Goal: Navigation & Orientation: Find specific page/section

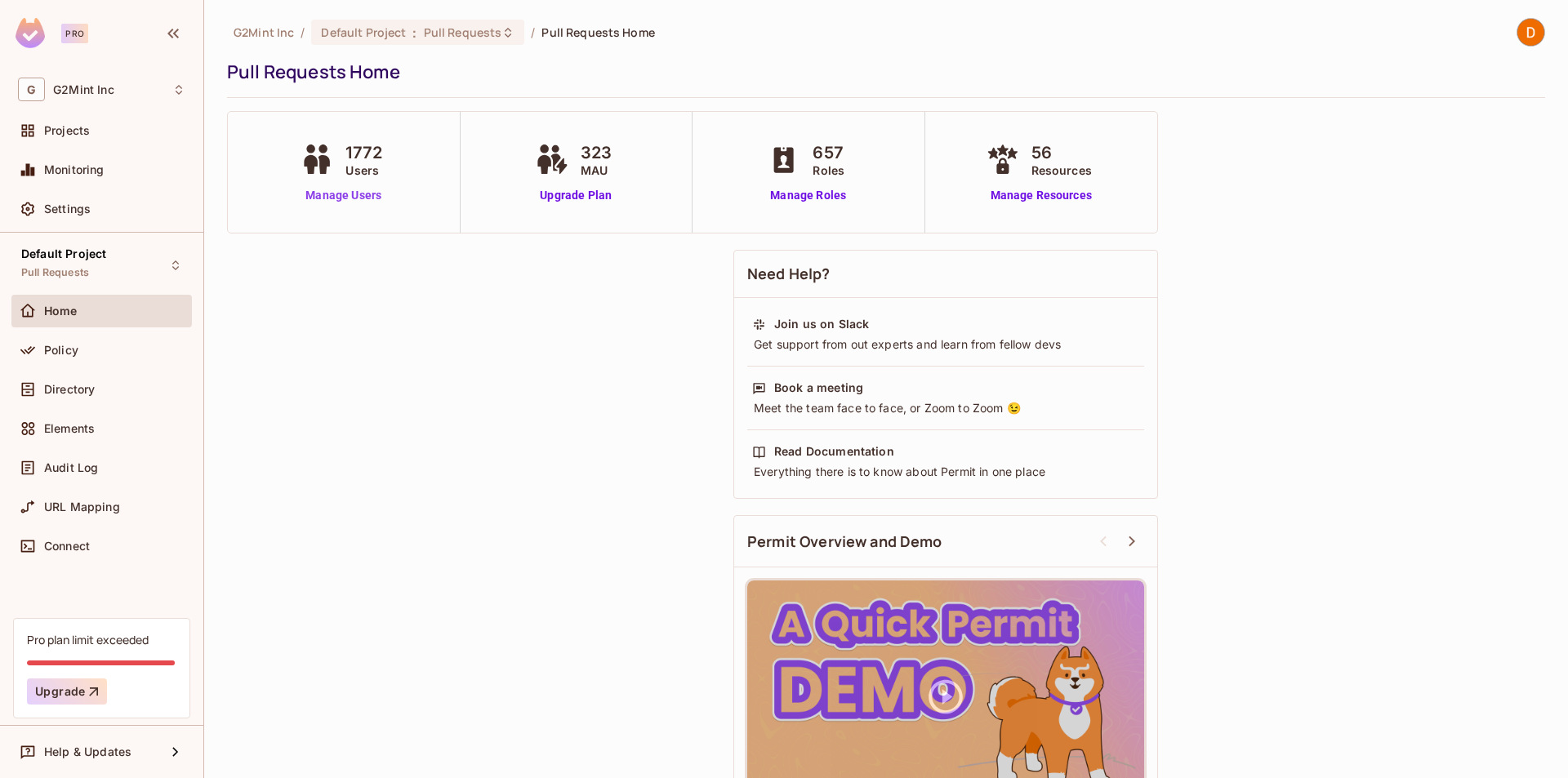
click at [345, 191] on link "Manage Users" at bounding box center [343, 195] width 93 height 17
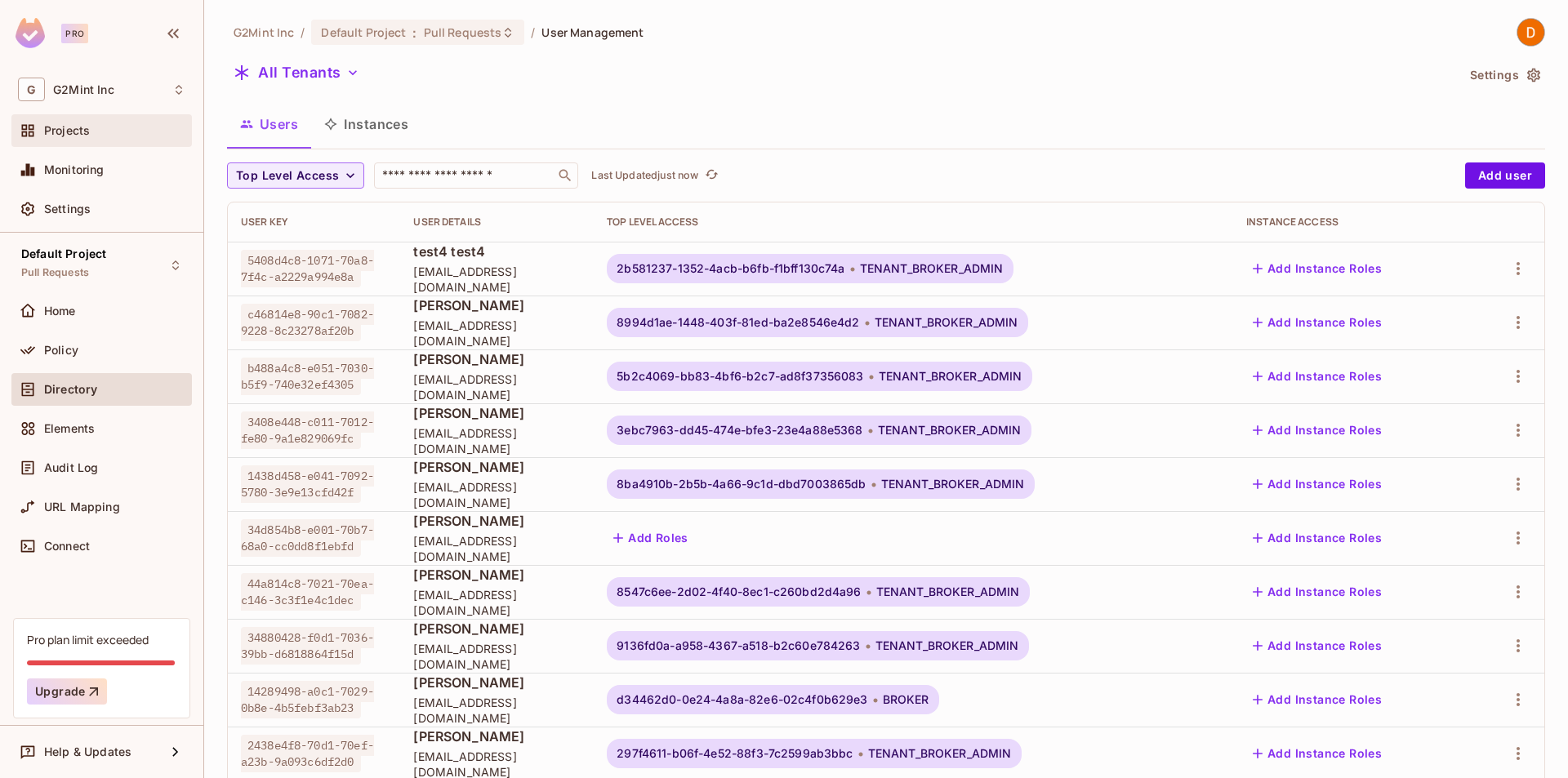
click at [93, 130] on div "Projects" at bounding box center [114, 131] width 141 height 13
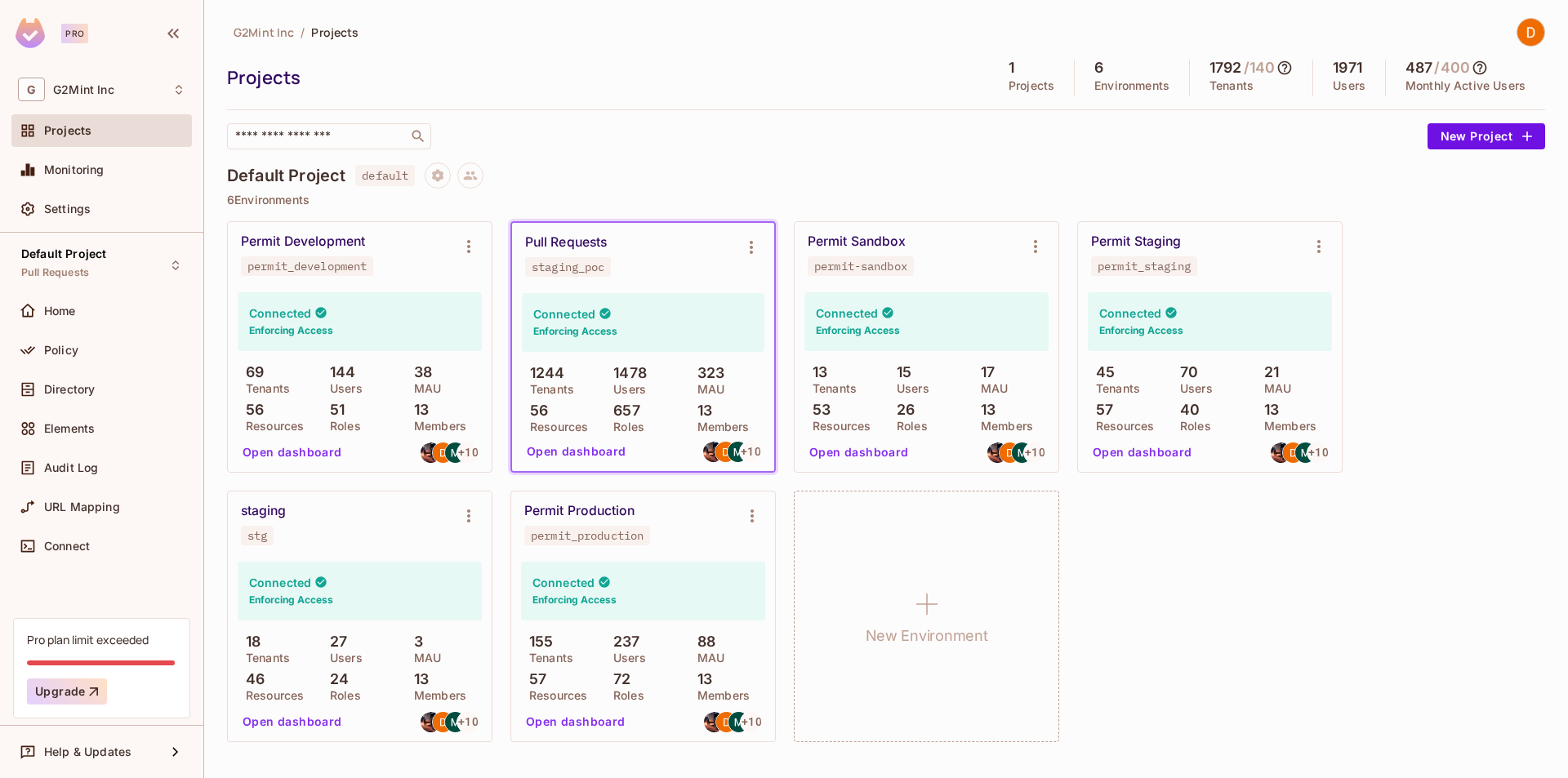
click at [1238, 613] on div "Permit Development permit_development Connected Enforcing Access 69 Tenants 144…" at bounding box center [886, 481] width 1318 height 520
click at [607, 449] on button "Open dashboard" at bounding box center [577, 451] width 113 height 26
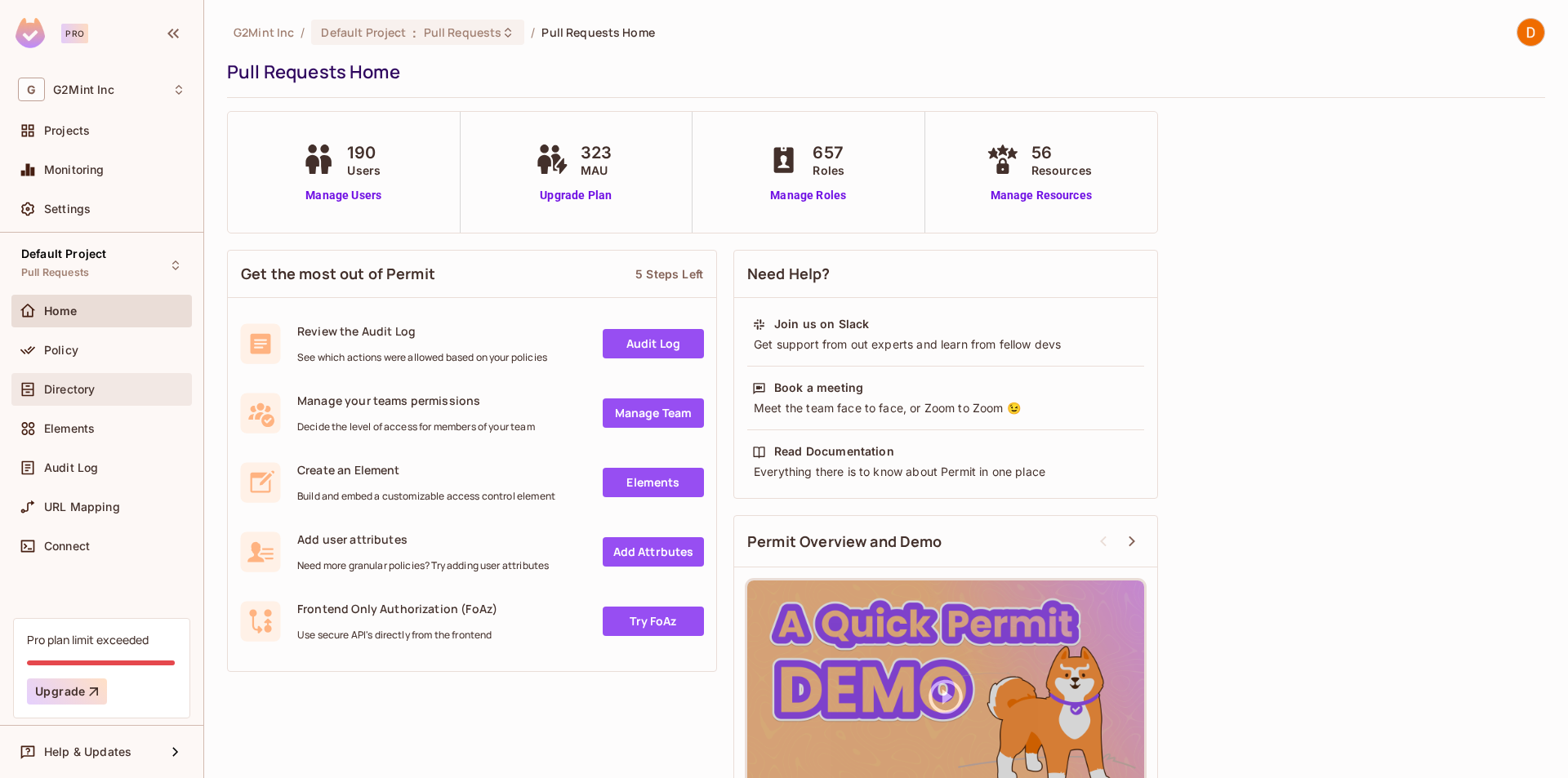
click at [64, 383] on span "Directory" at bounding box center [69, 389] width 50 height 13
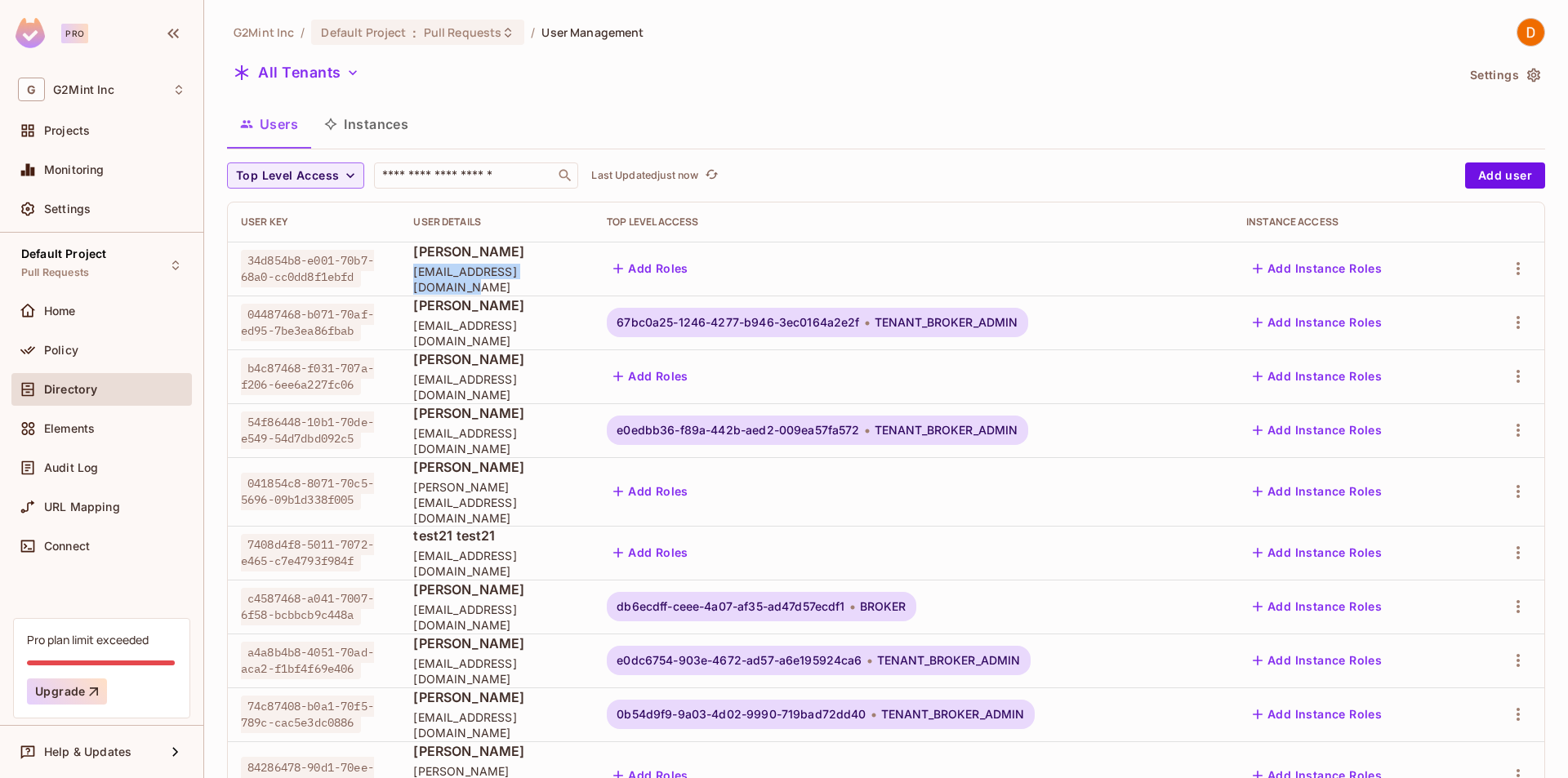
drag, startPoint x: 409, startPoint y: 272, endPoint x: 515, endPoint y: 288, distance: 107.2
click at [514, 288] on td "[PERSON_NAME] [EMAIL_ADDRESS][DOMAIN_NAME]" at bounding box center [496, 269] width 193 height 54
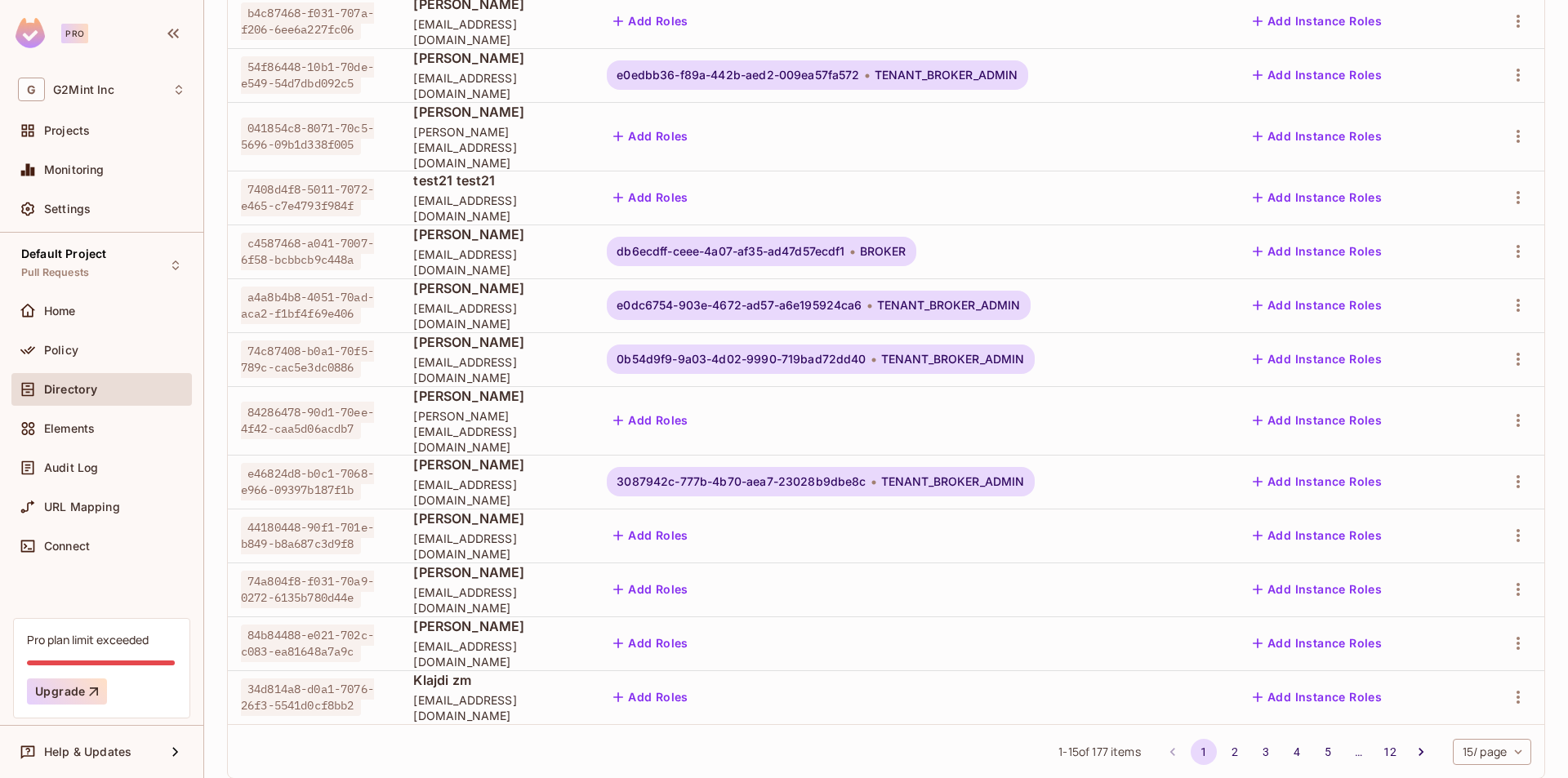
scroll to position [362, 0]
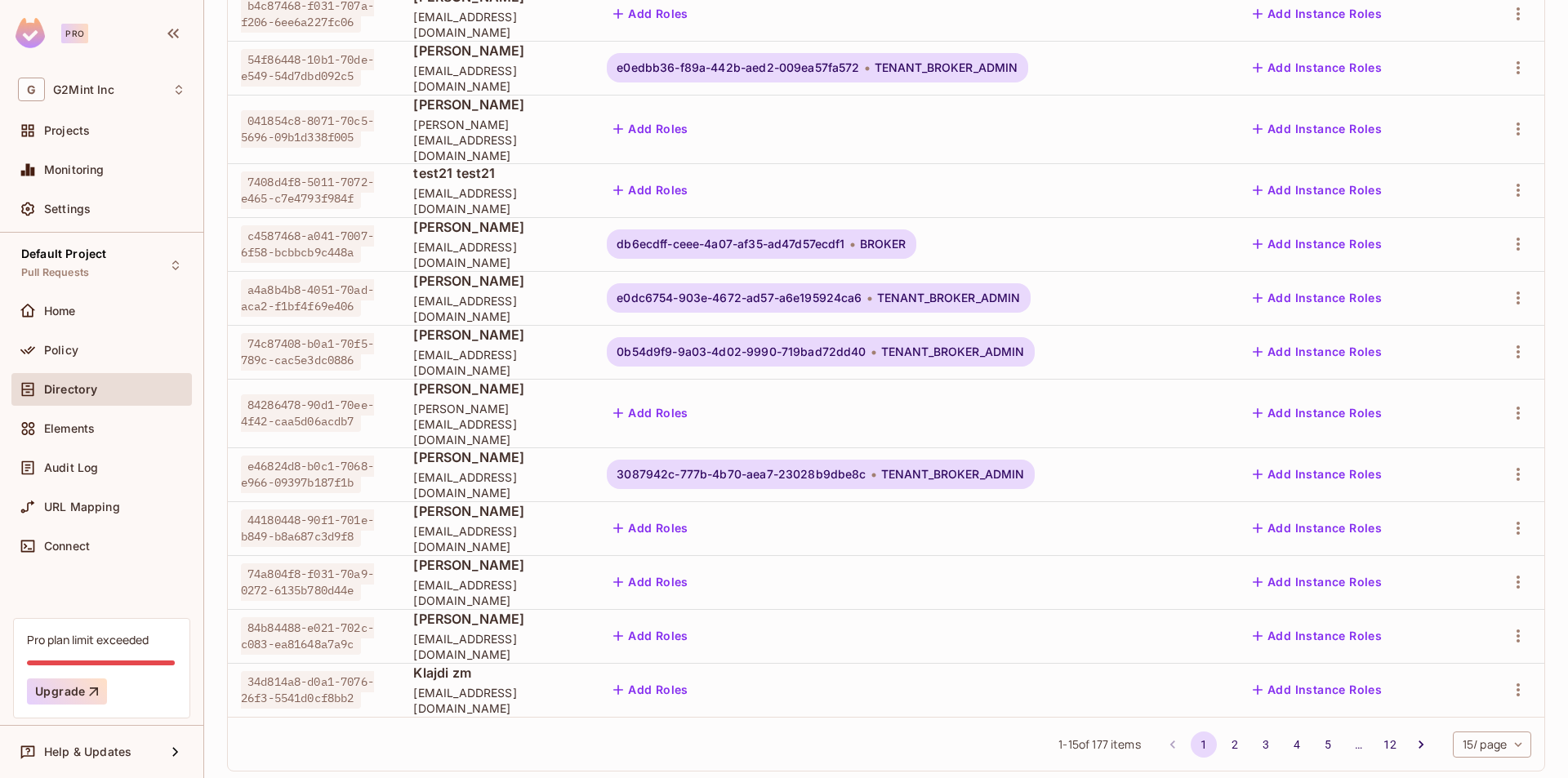
drag, startPoint x: 1217, startPoint y: 714, endPoint x: 1216, endPoint y: 722, distance: 8.1
click at [1221, 731] on button "2" at bounding box center [1234, 744] width 26 height 26
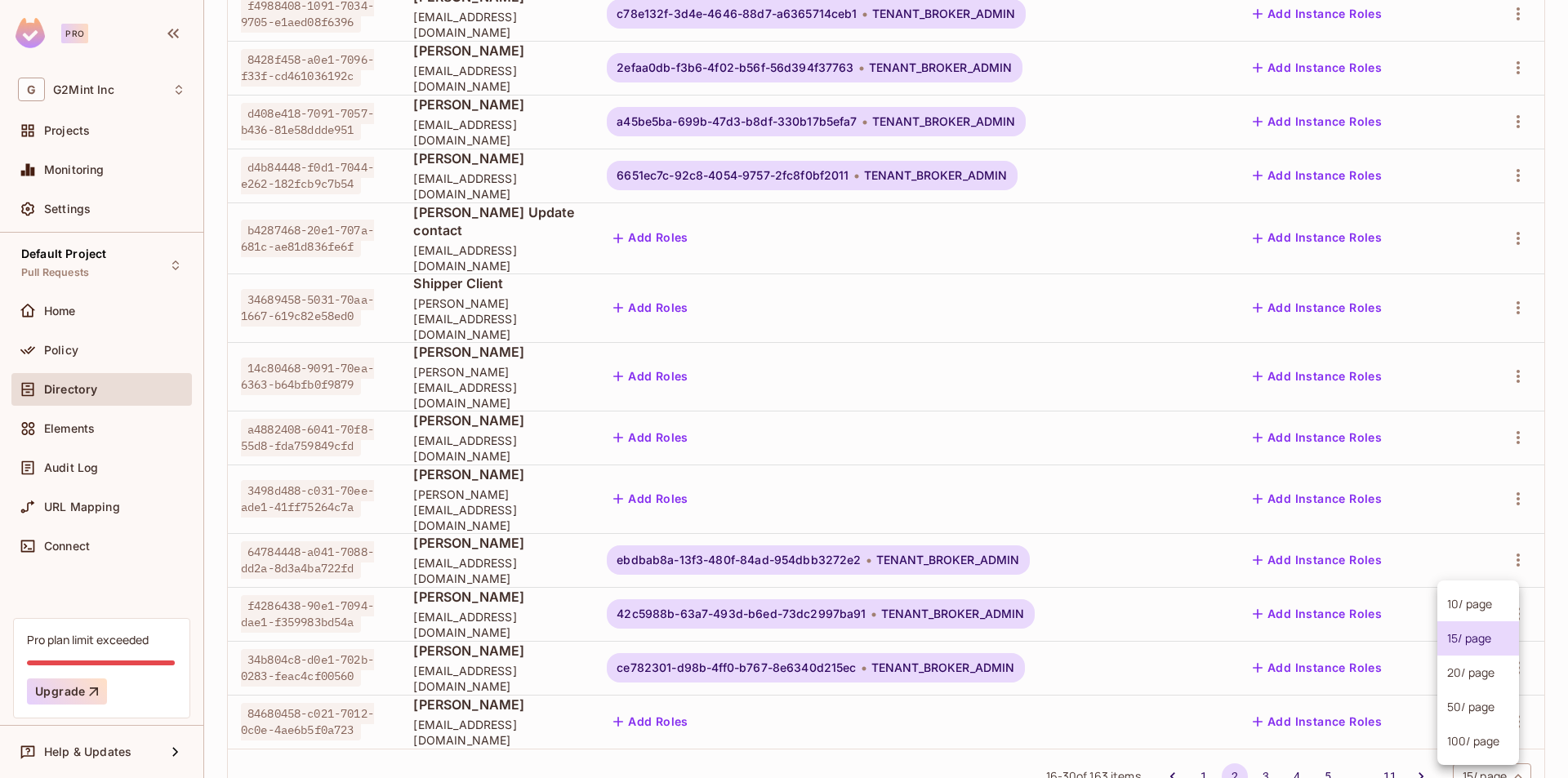
click at [1471, 710] on body "Pro G G2Mint Inc Projects Monitoring Settings Default Project Pull Requests Hom…" at bounding box center [784, 389] width 1568 height 778
click at [1470, 739] on li "100 / page" at bounding box center [1477, 741] width 81 height 35
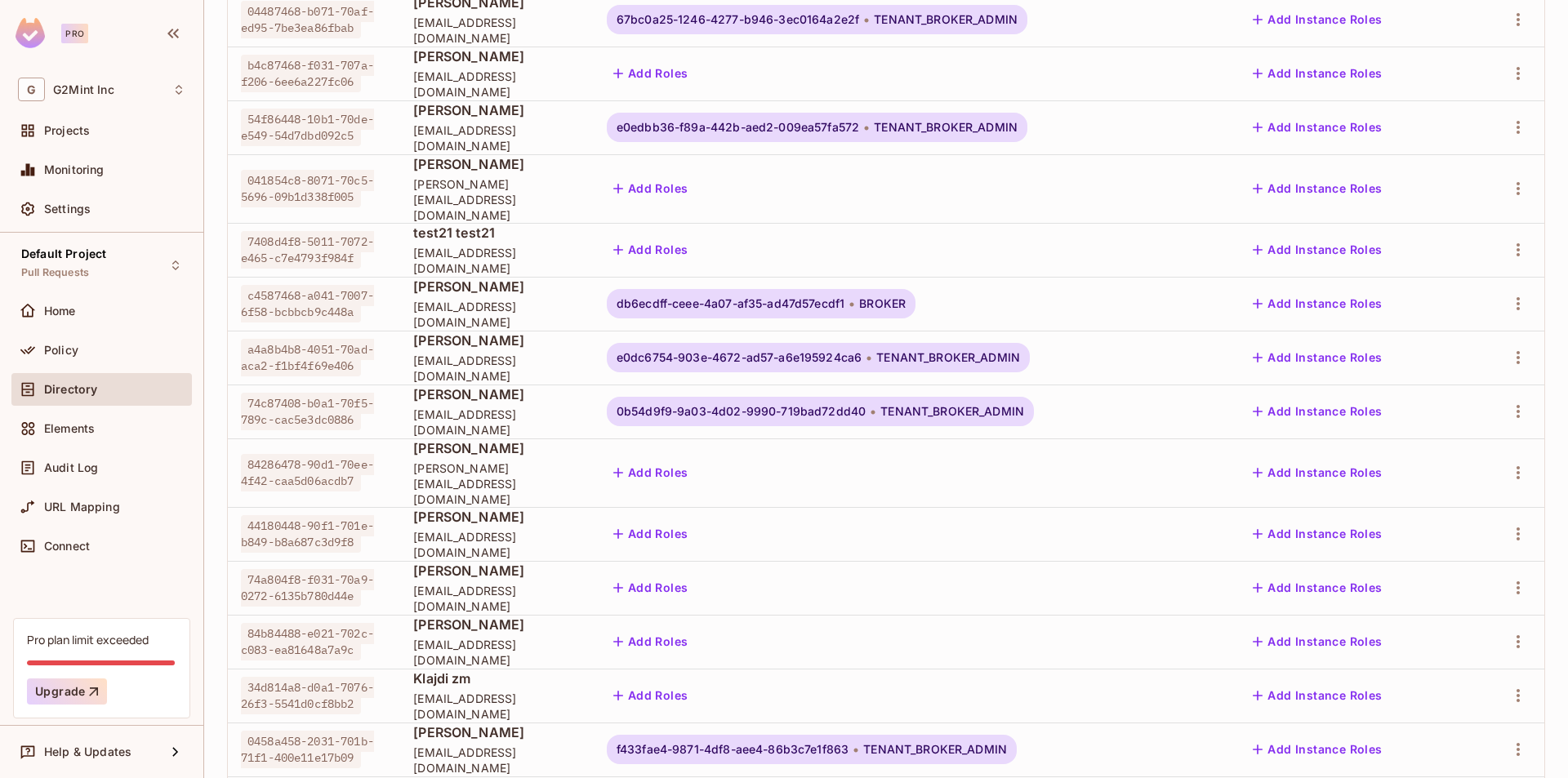
scroll to position [0, 0]
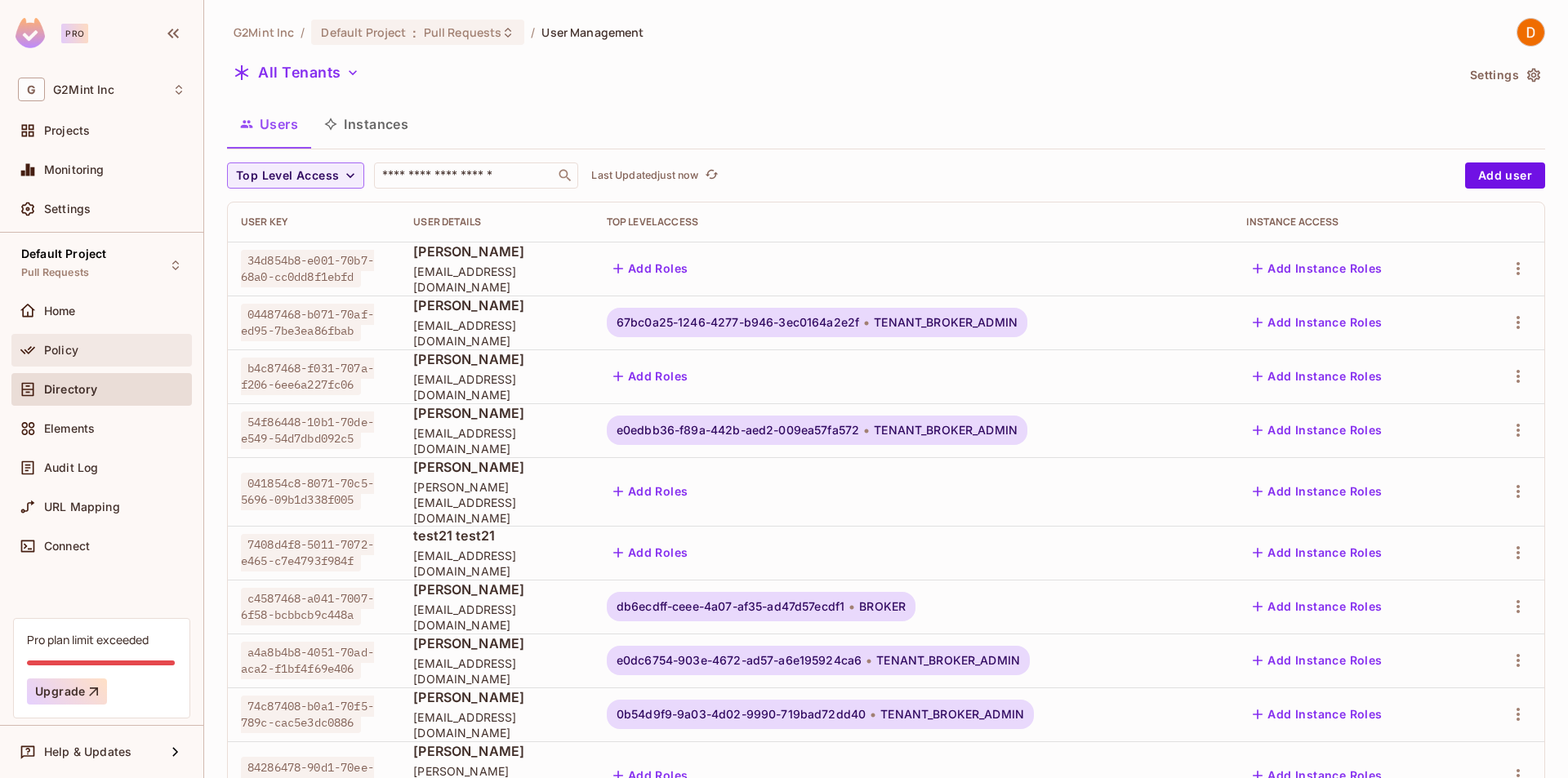
click at [65, 362] on div "Policy" at bounding box center [101, 349] width 180 height 33
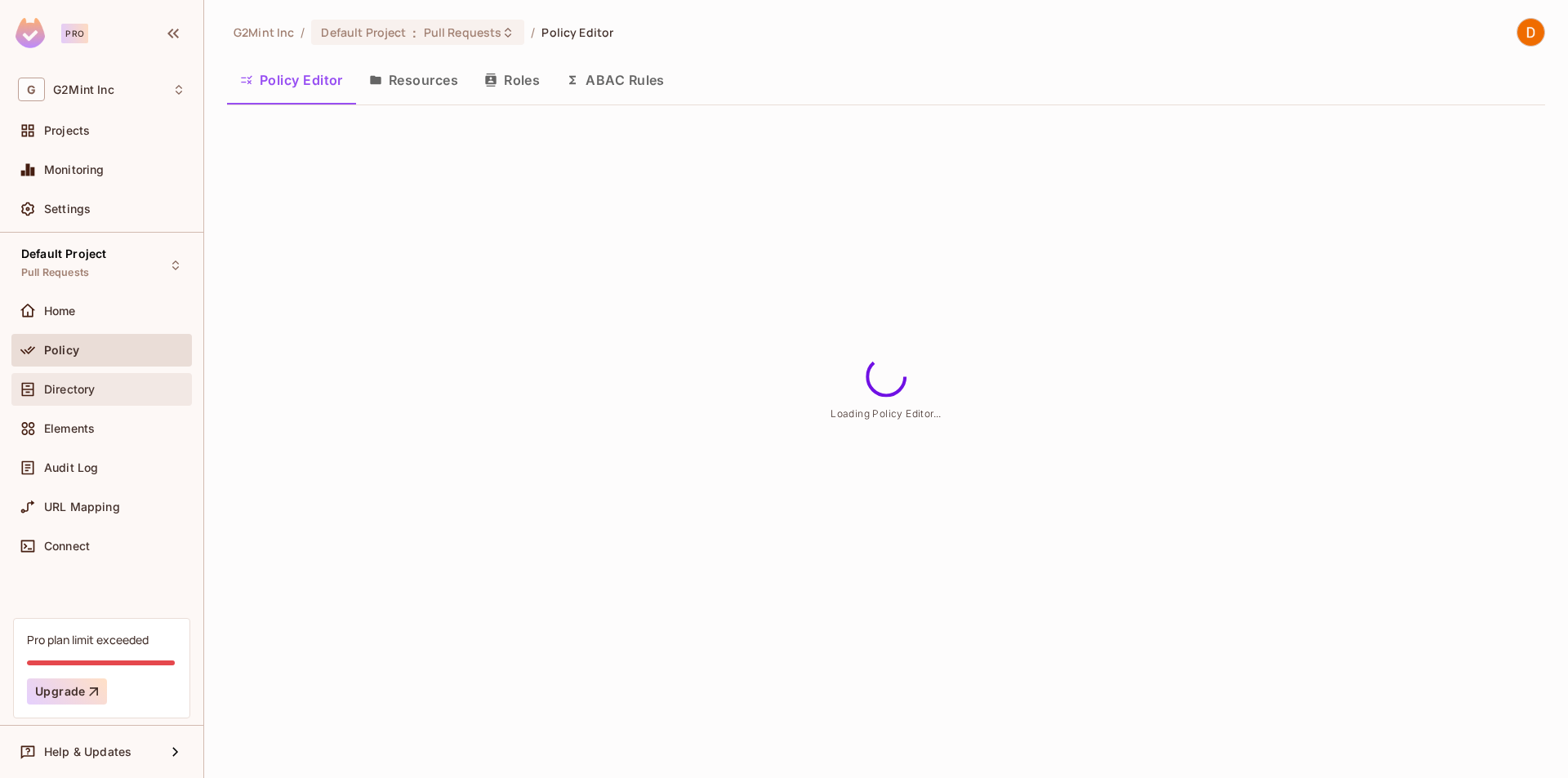
click at [80, 380] on div "Directory" at bounding box center [101, 389] width 167 height 20
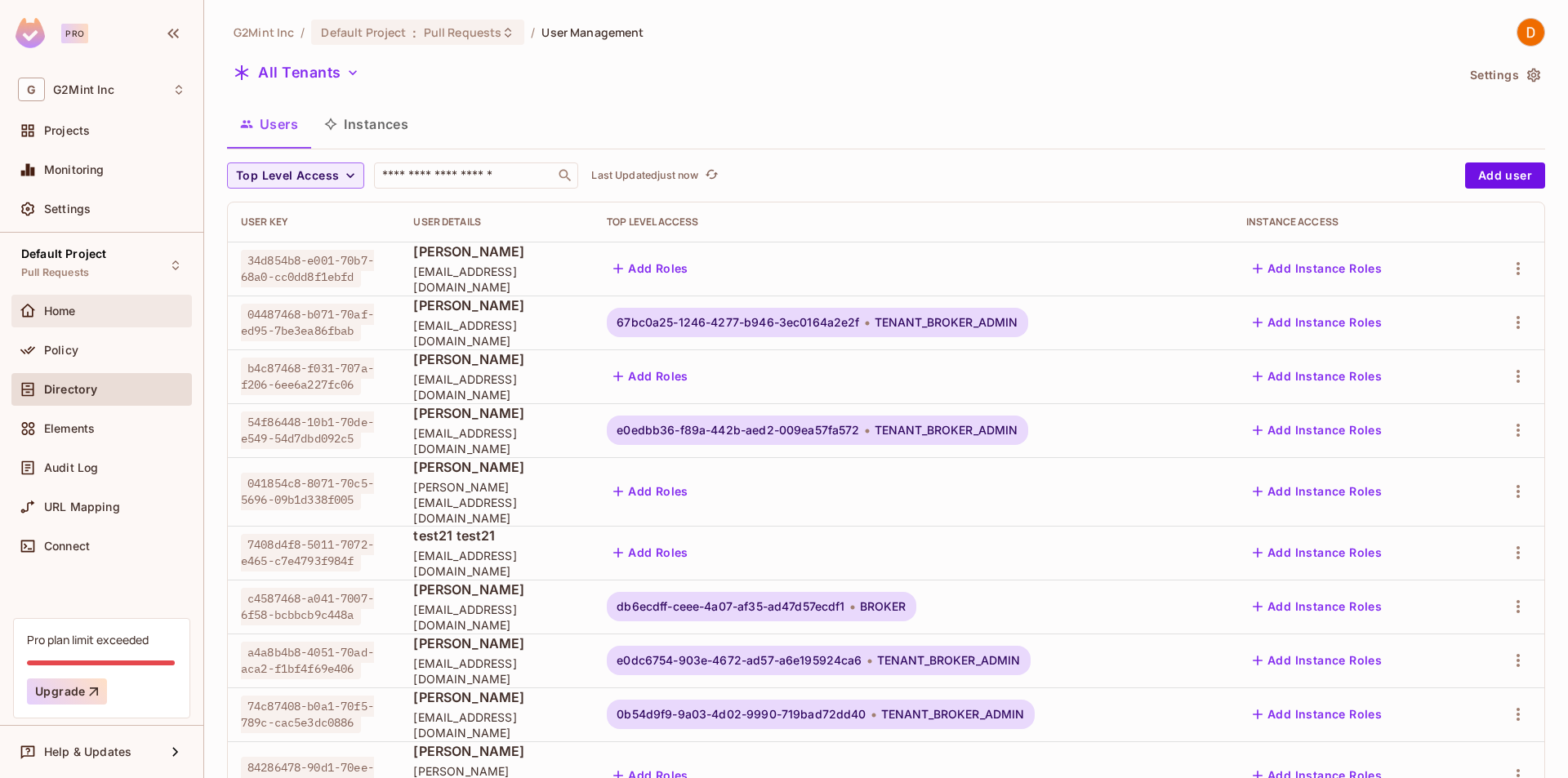
click at [105, 318] on div "Home" at bounding box center [101, 310] width 167 height 20
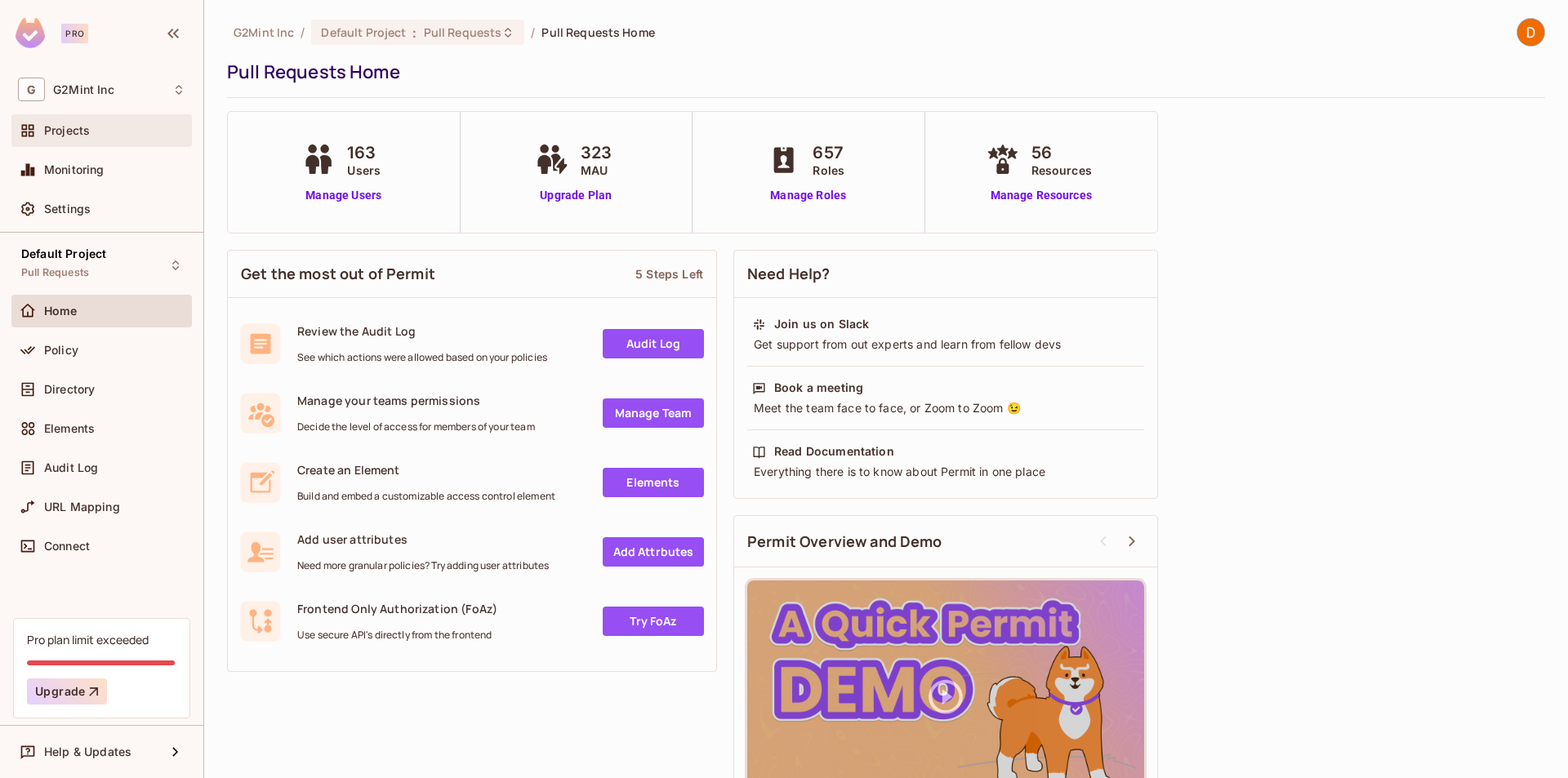
click at [61, 125] on span "Projects" at bounding box center [66, 131] width 46 height 13
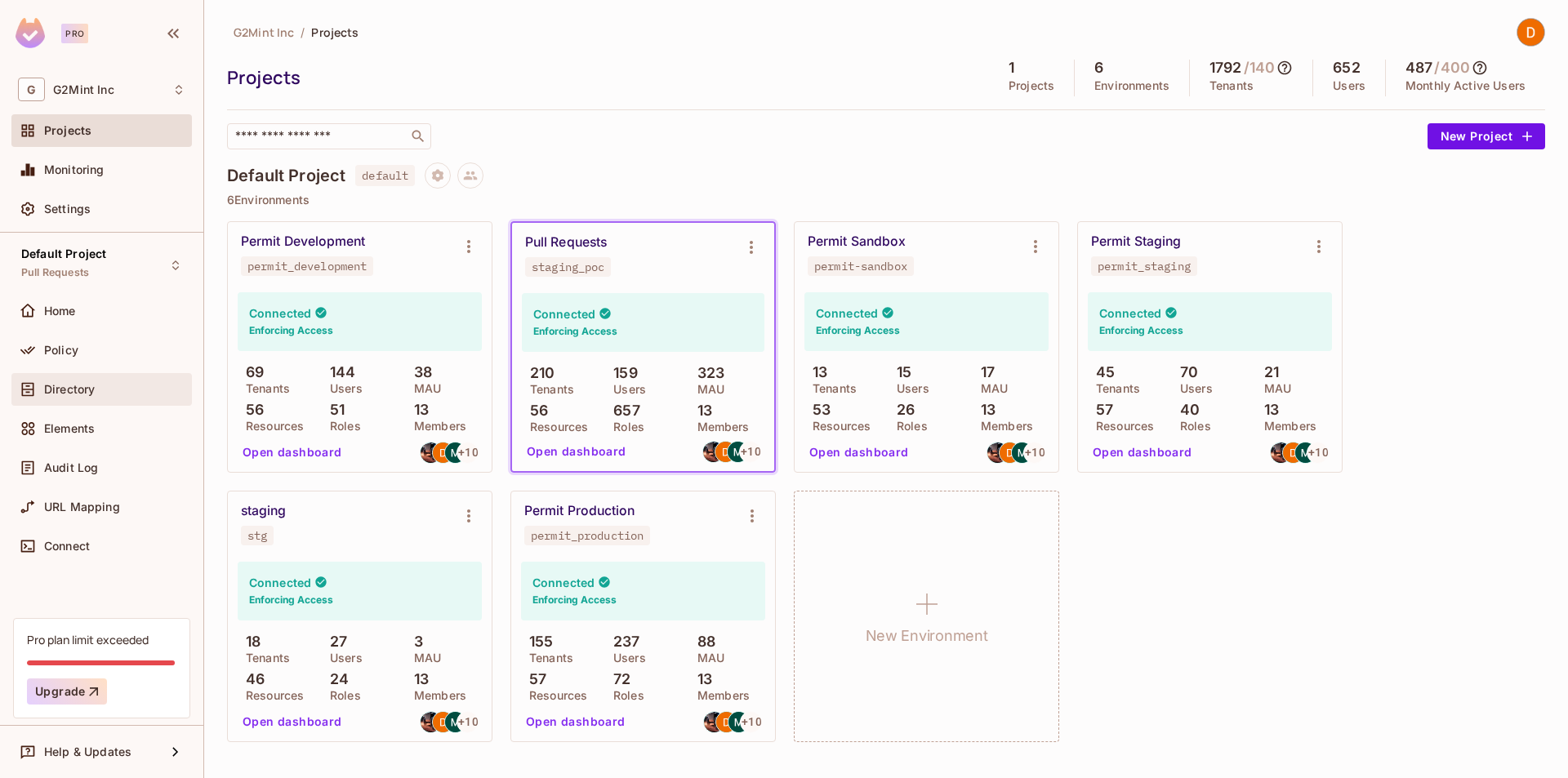
click at [82, 381] on div "Directory" at bounding box center [101, 389] width 167 height 20
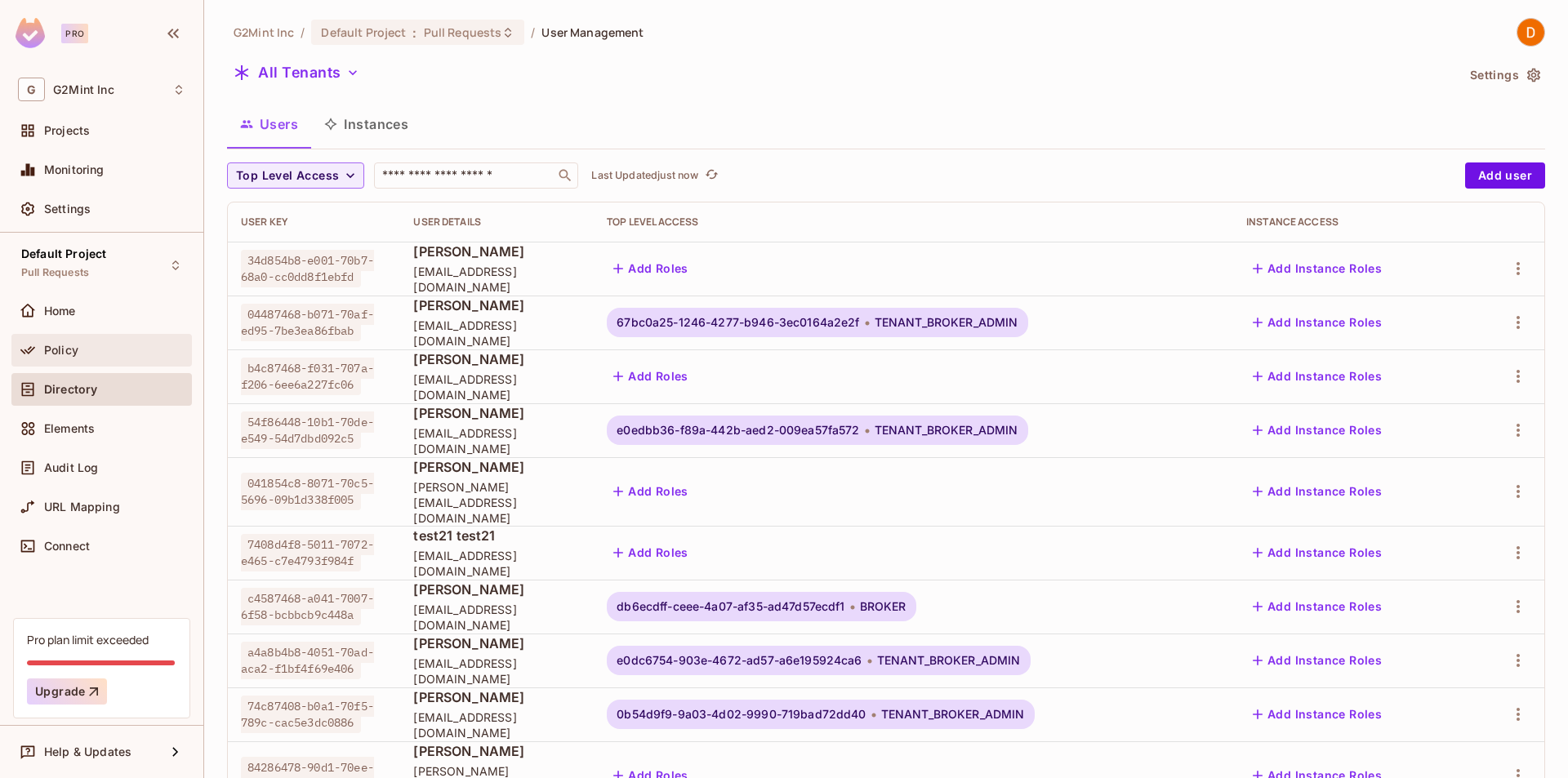
click at [81, 347] on div "Policy" at bounding box center [114, 350] width 141 height 13
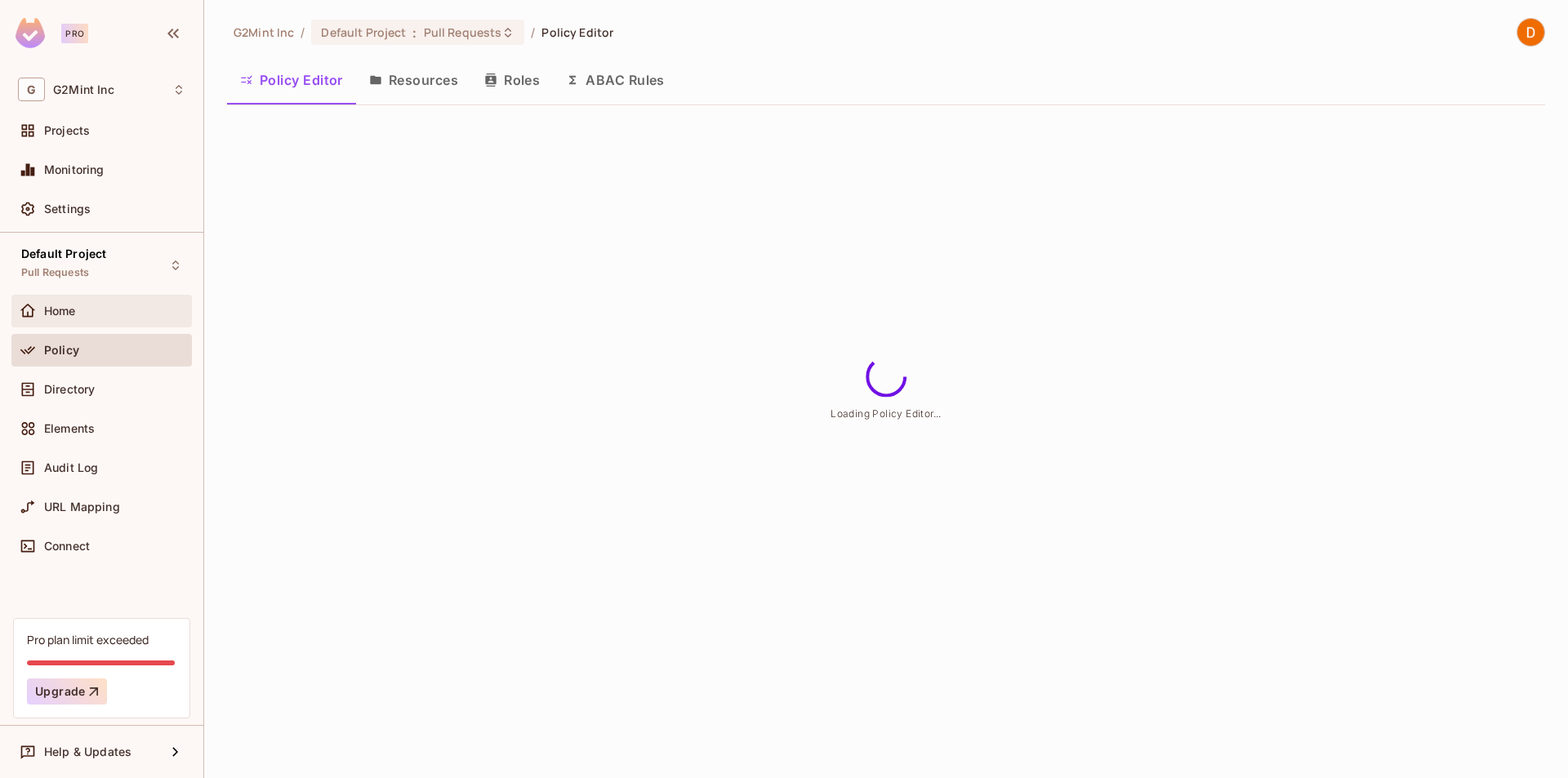
click at [78, 301] on div "Home" at bounding box center [101, 310] width 167 height 20
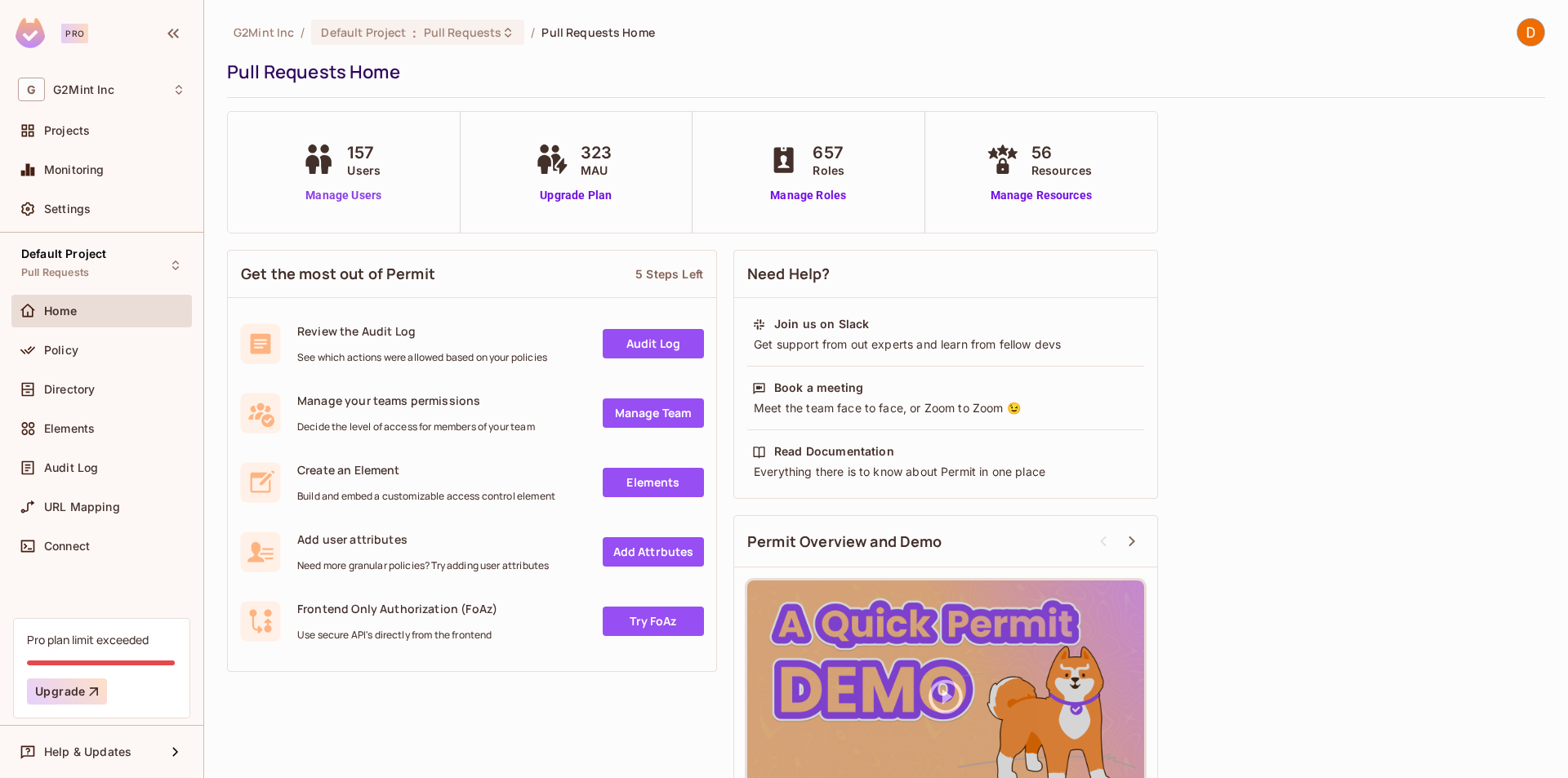
click at [363, 189] on link "Manage Users" at bounding box center [343, 195] width 91 height 17
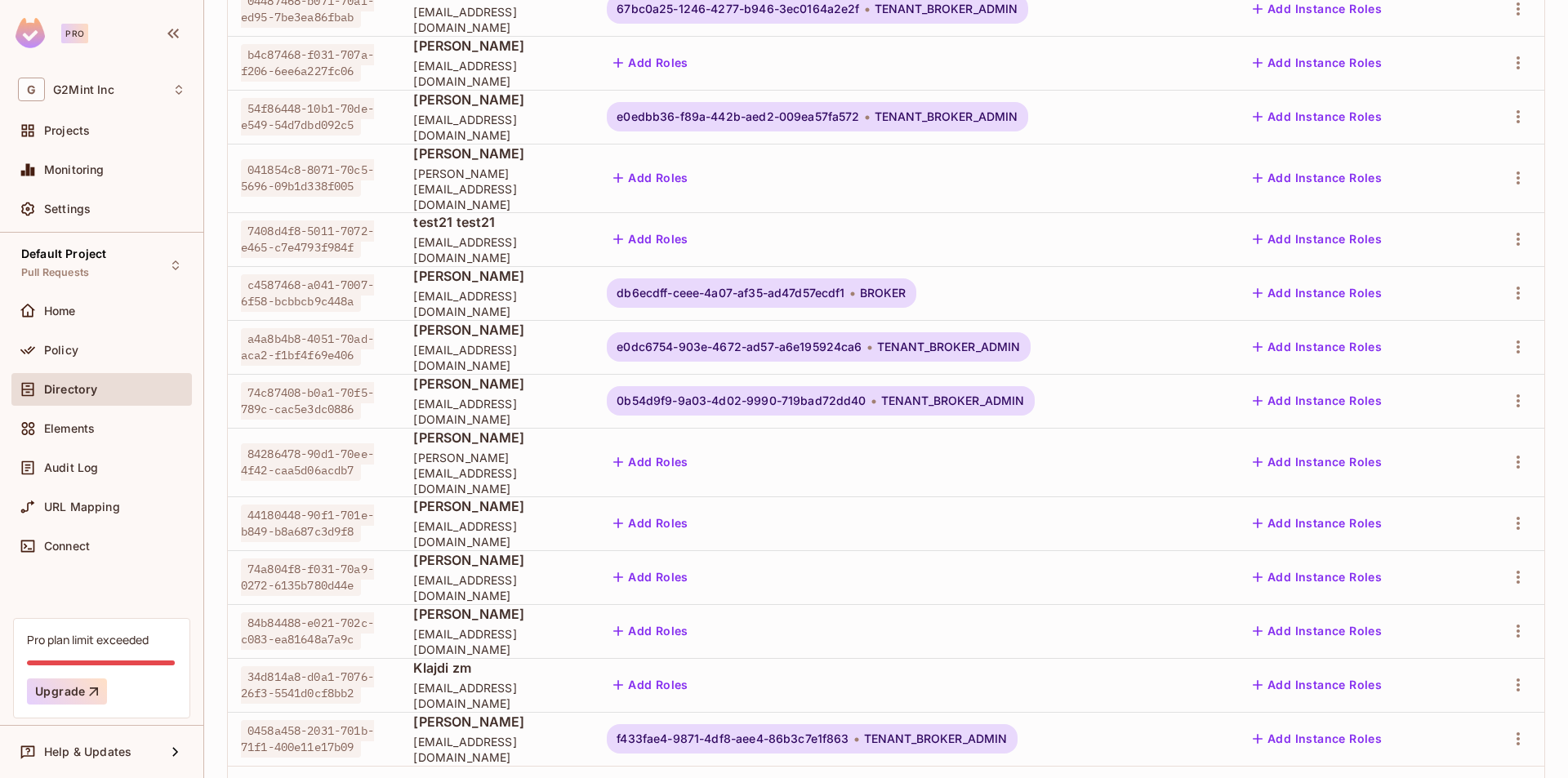
scroll to position [362, 0]
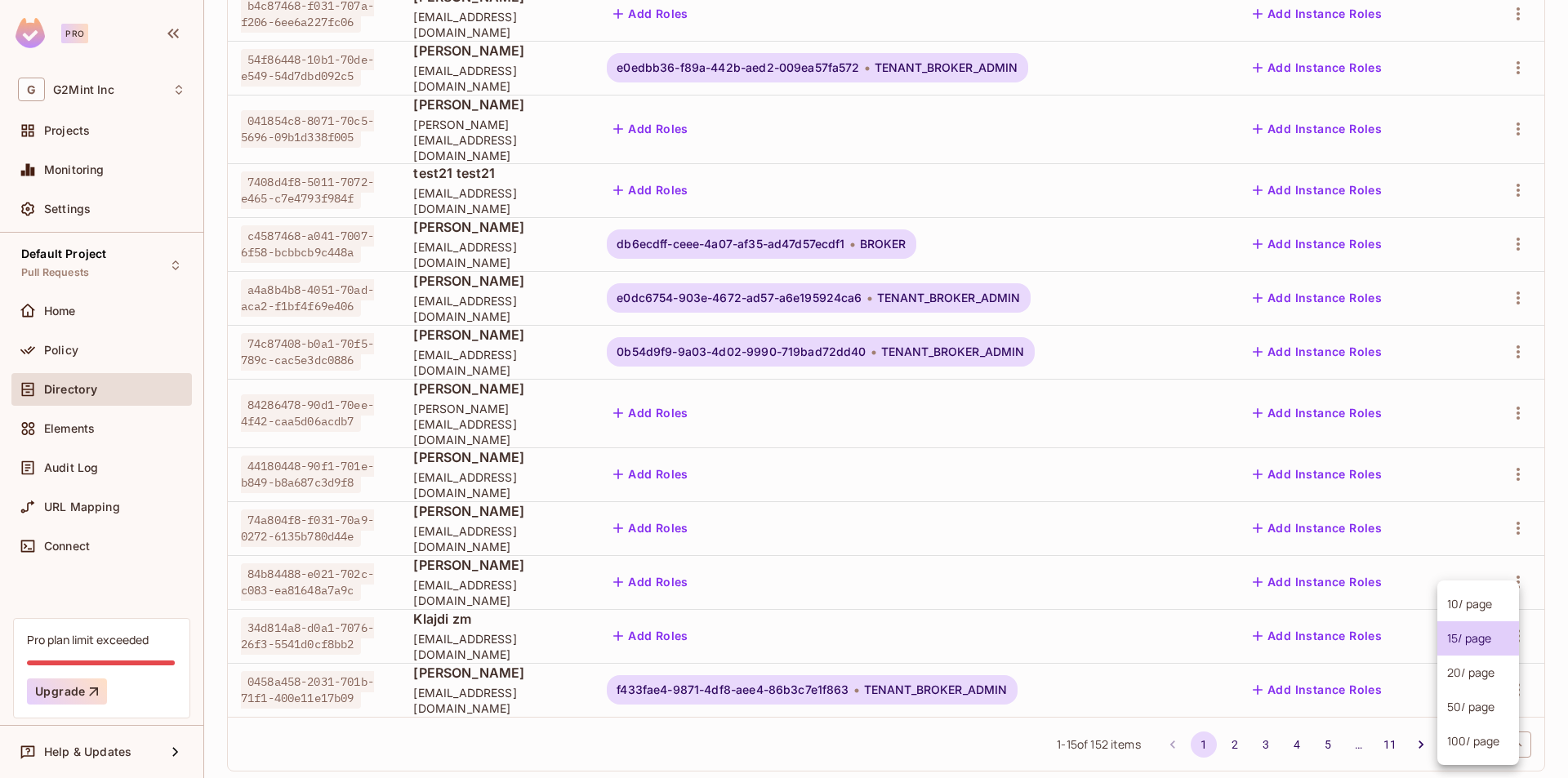
click at [1464, 708] on body "Pro G G2Mint Inc Projects Monitoring Settings Default Project Pull Requests Hom…" at bounding box center [784, 389] width 1568 height 778
click at [1456, 740] on li "100 / page" at bounding box center [1477, 741] width 81 height 35
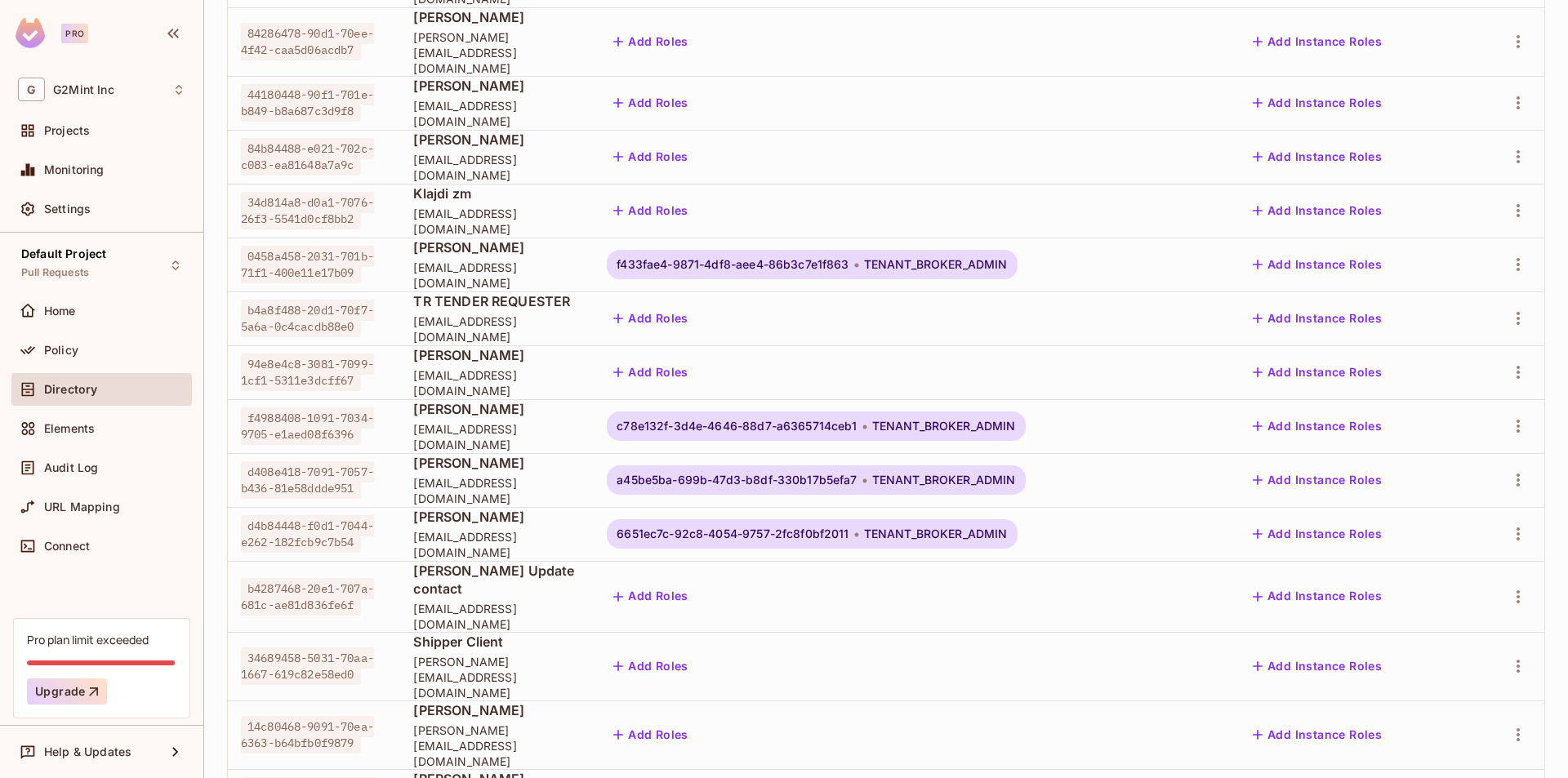
scroll to position [0, 0]
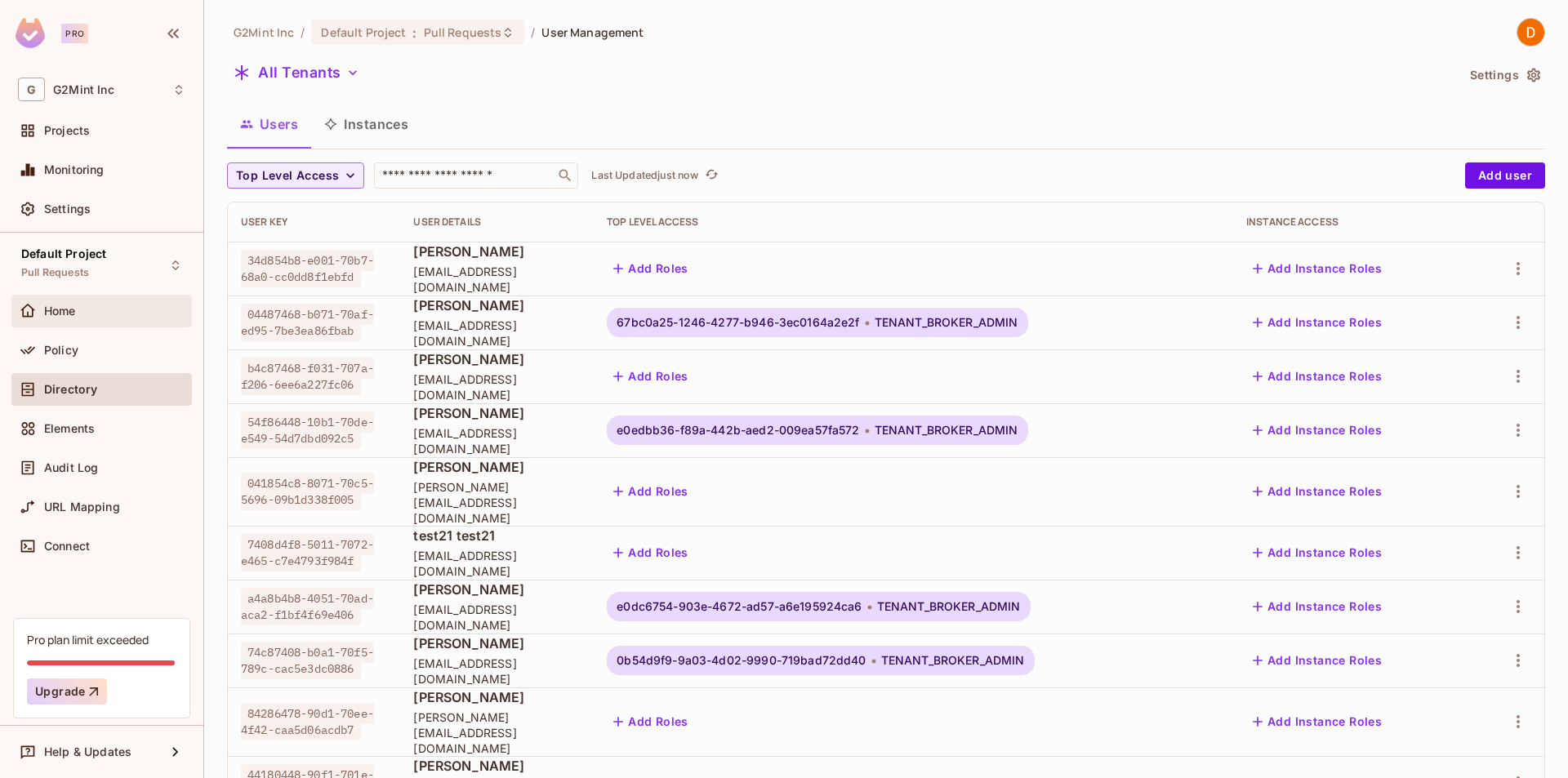
click at [93, 301] on div "Home" at bounding box center [101, 310] width 167 height 20
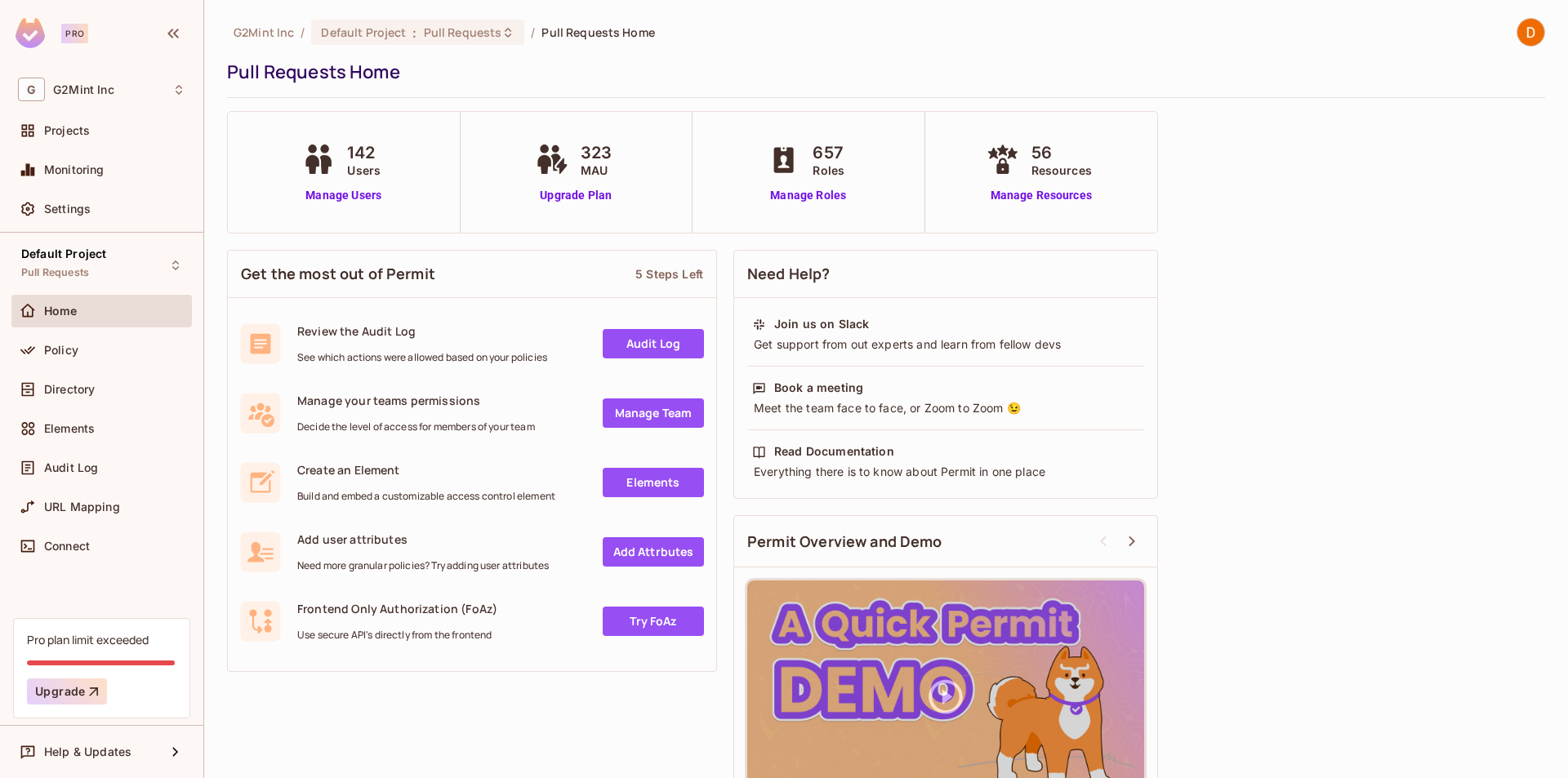
click at [352, 184] on div "142 Users Manage Users" at bounding box center [343, 172] width 91 height 64
click at [346, 202] on link "Manage Users" at bounding box center [343, 195] width 91 height 17
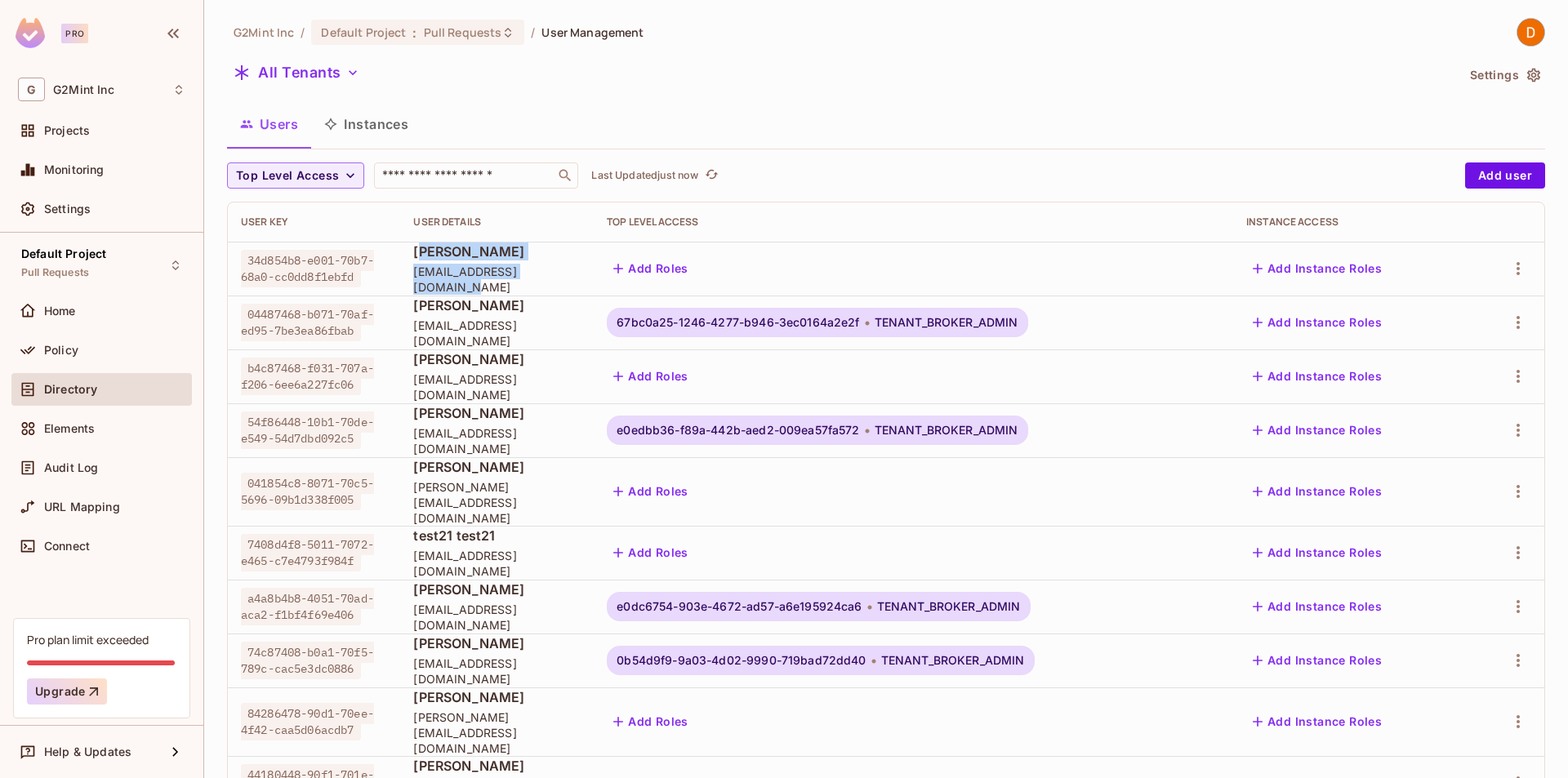
drag, startPoint x: 401, startPoint y: 265, endPoint x: 659, endPoint y: 286, distance: 258.9
click at [580, 283] on div "[PERSON_NAME] [EMAIL_ADDRESS][DOMAIN_NAME]" at bounding box center [496, 269] width 167 height 52
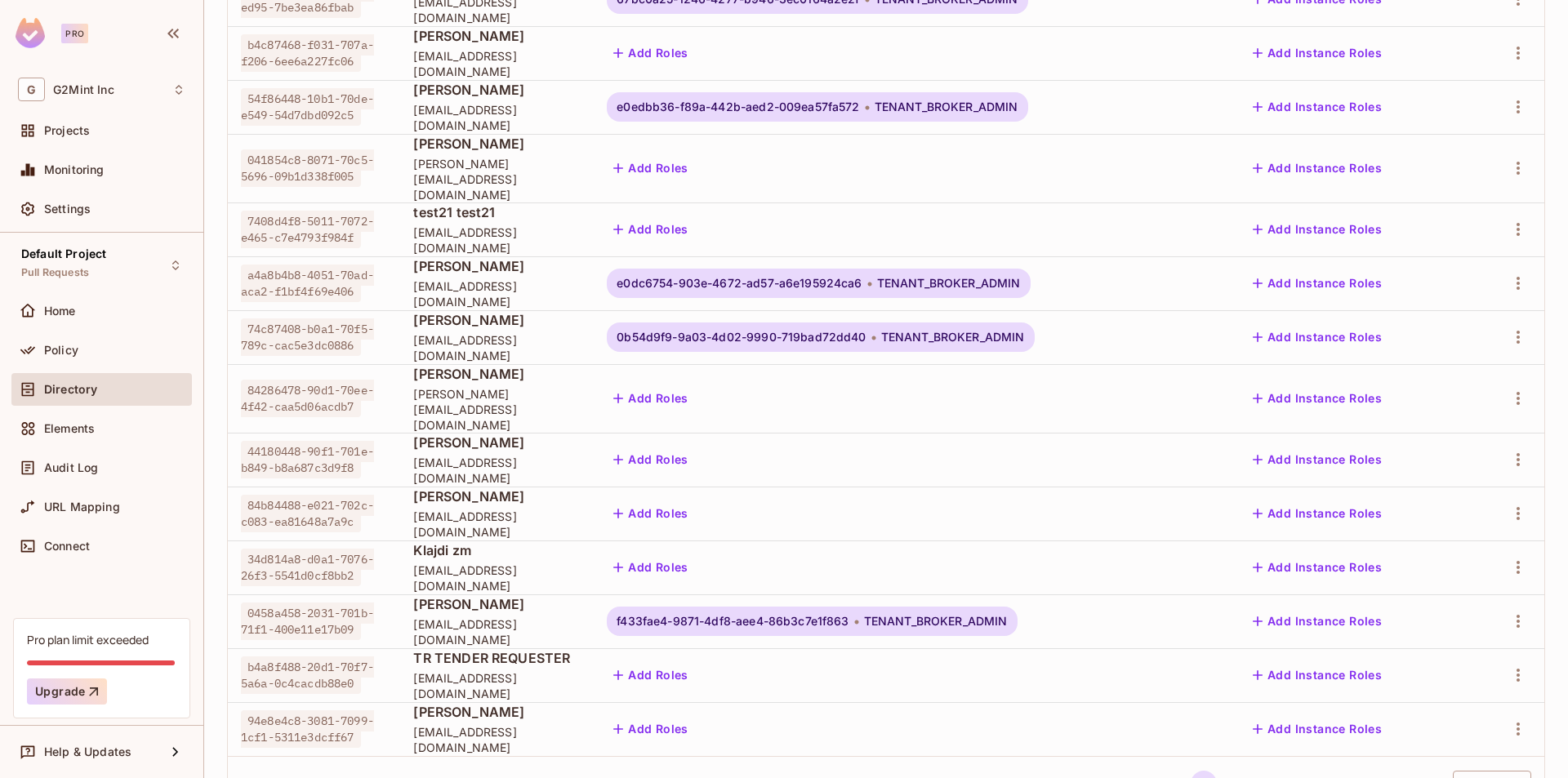
scroll to position [362, 0]
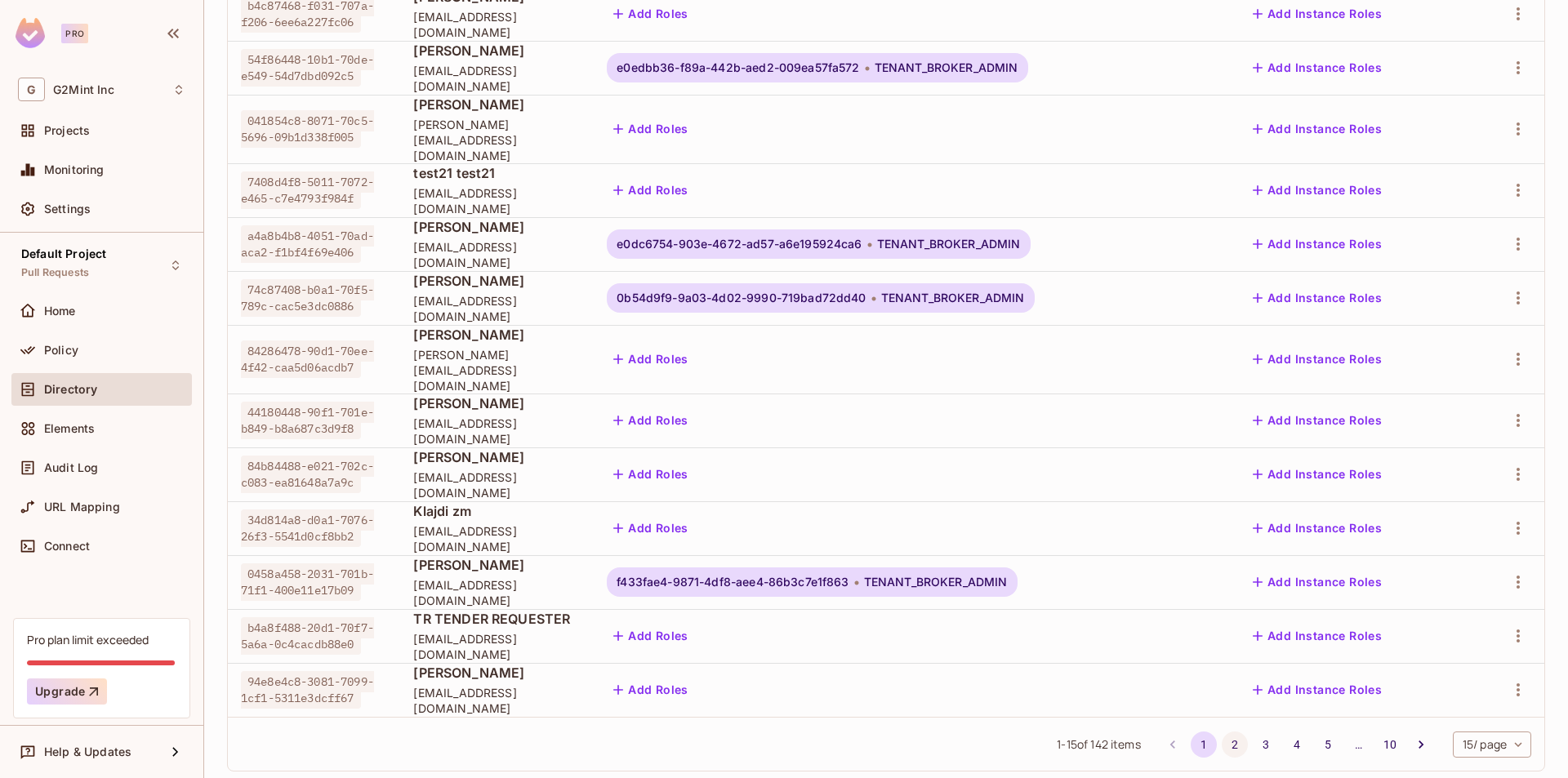
click at [1221, 731] on button "2" at bounding box center [1234, 744] width 26 height 26
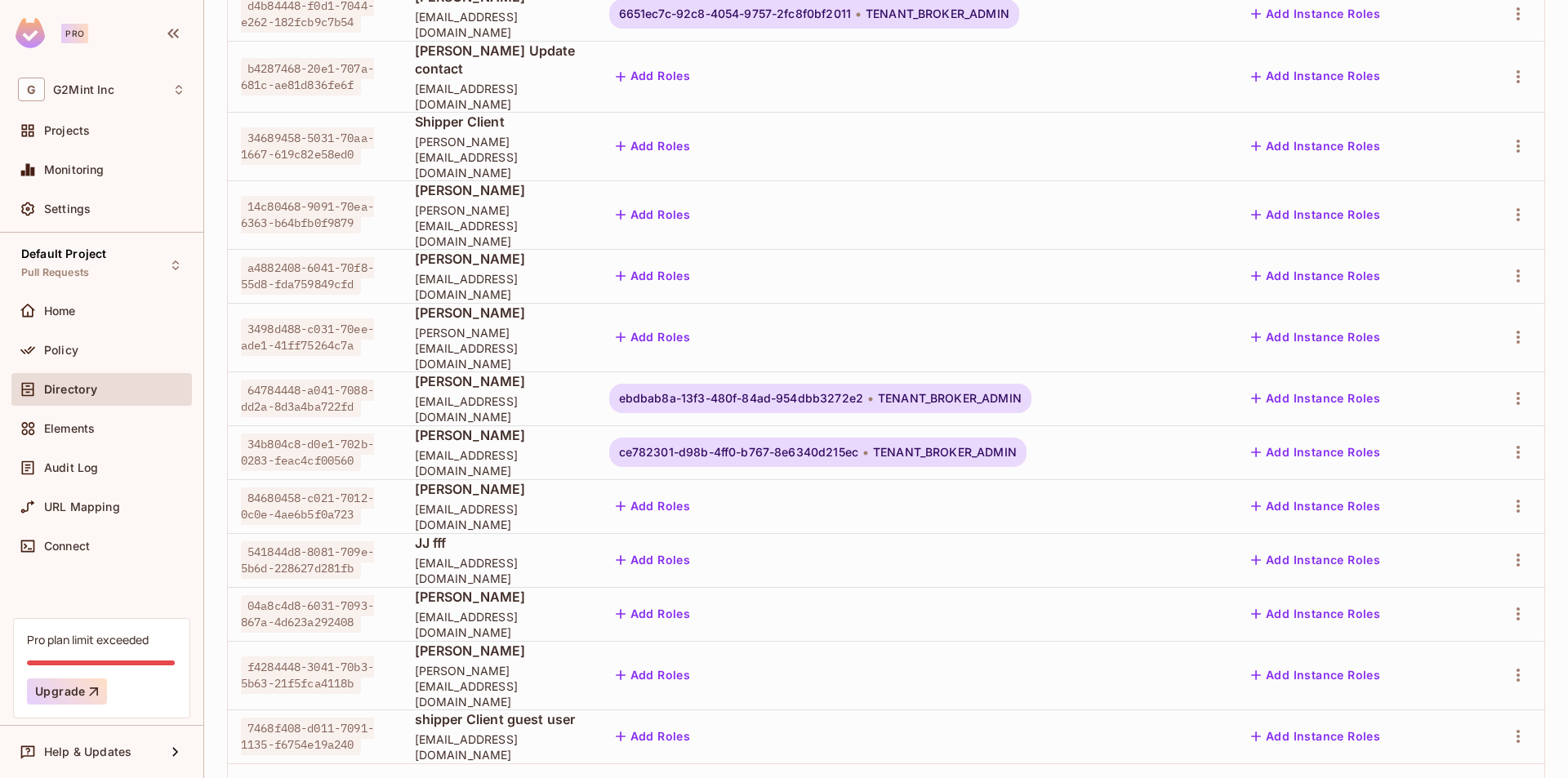
click at [1252, 777] on button "3" at bounding box center [1265, 791] width 26 height 26
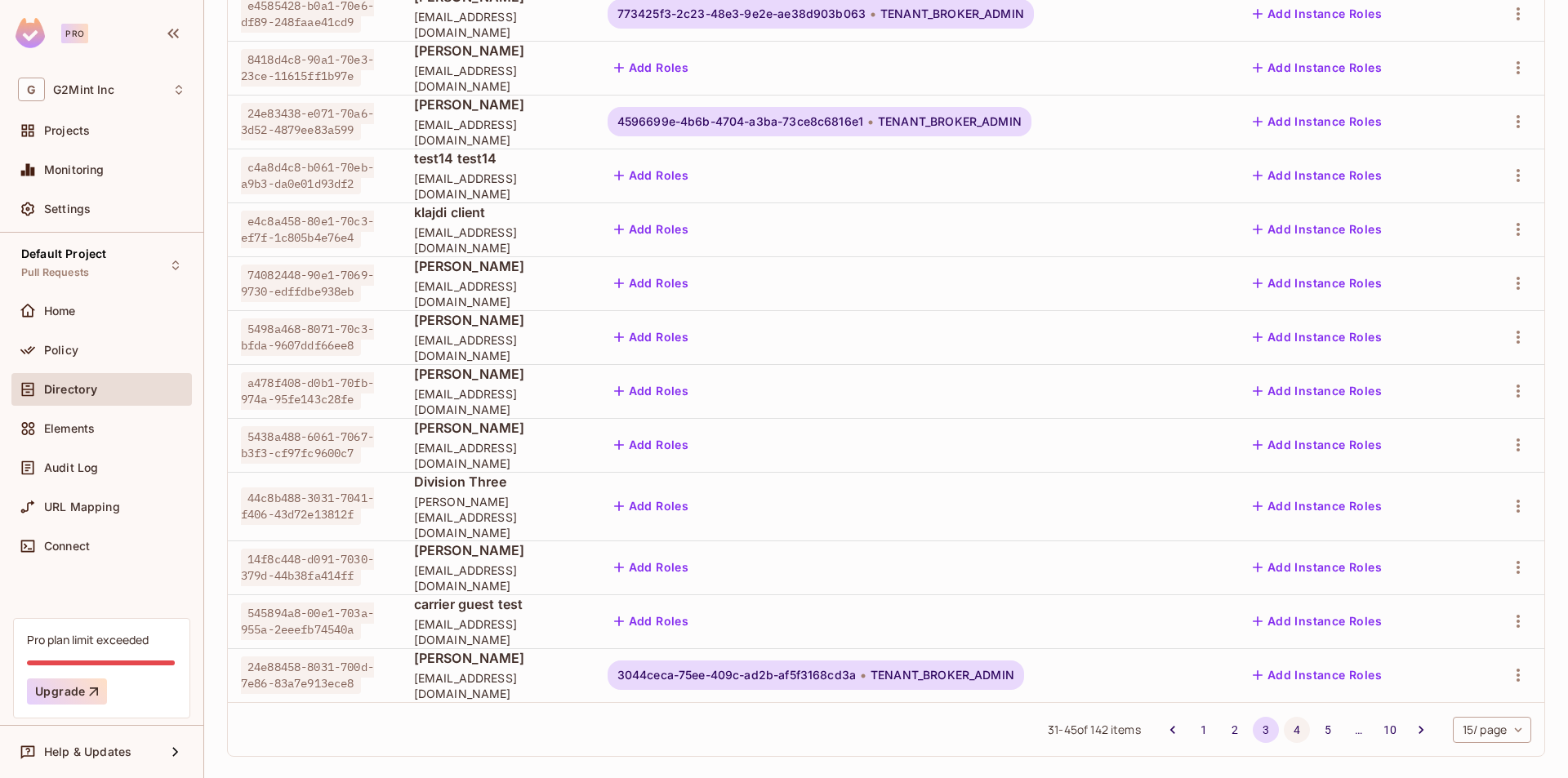
click at [1284, 716] on button "4" at bounding box center [1297, 729] width 26 height 26
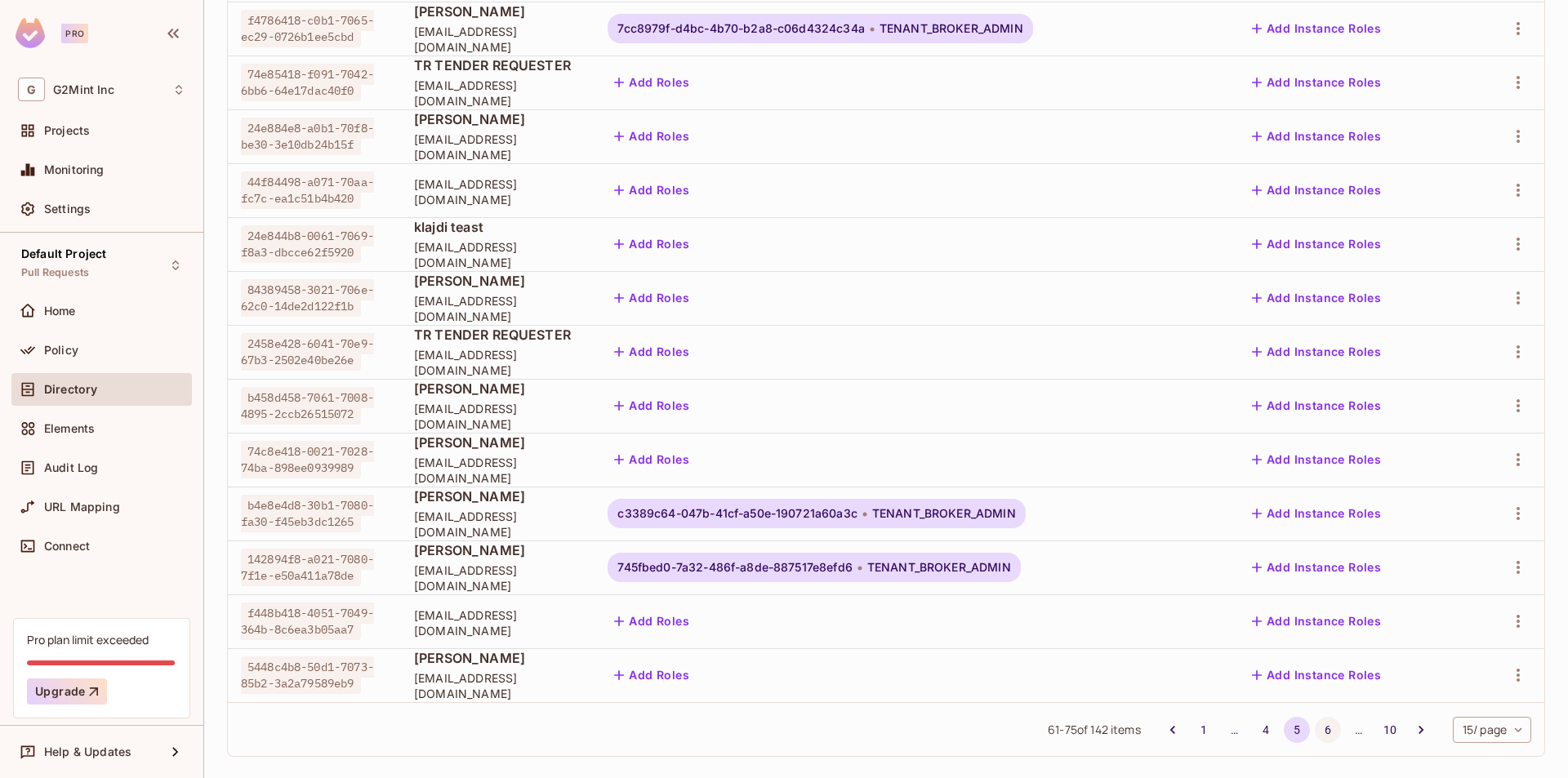
click at [1320, 716] on button "6" at bounding box center [1328, 729] width 26 height 26
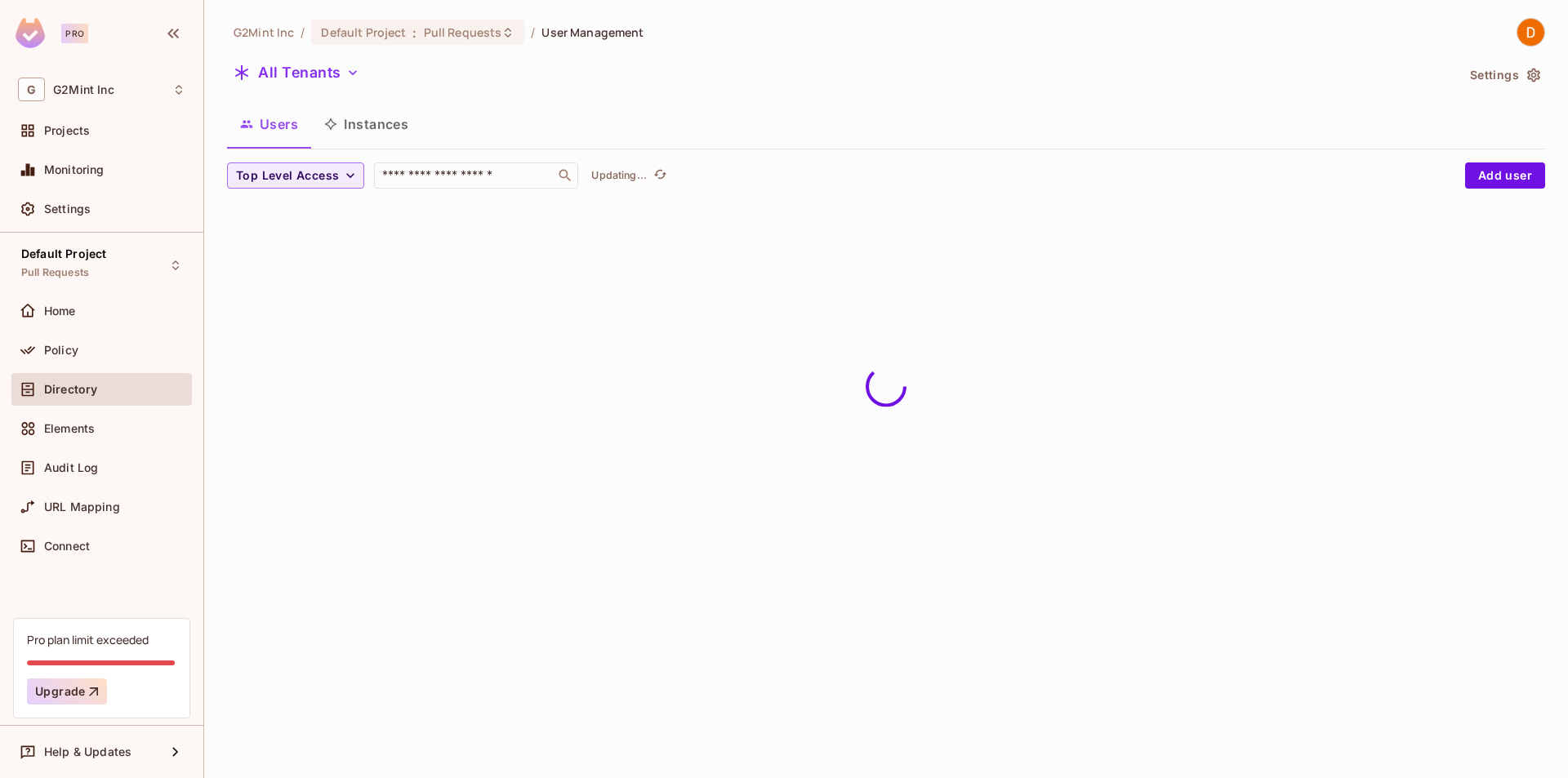
scroll to position [0, 0]
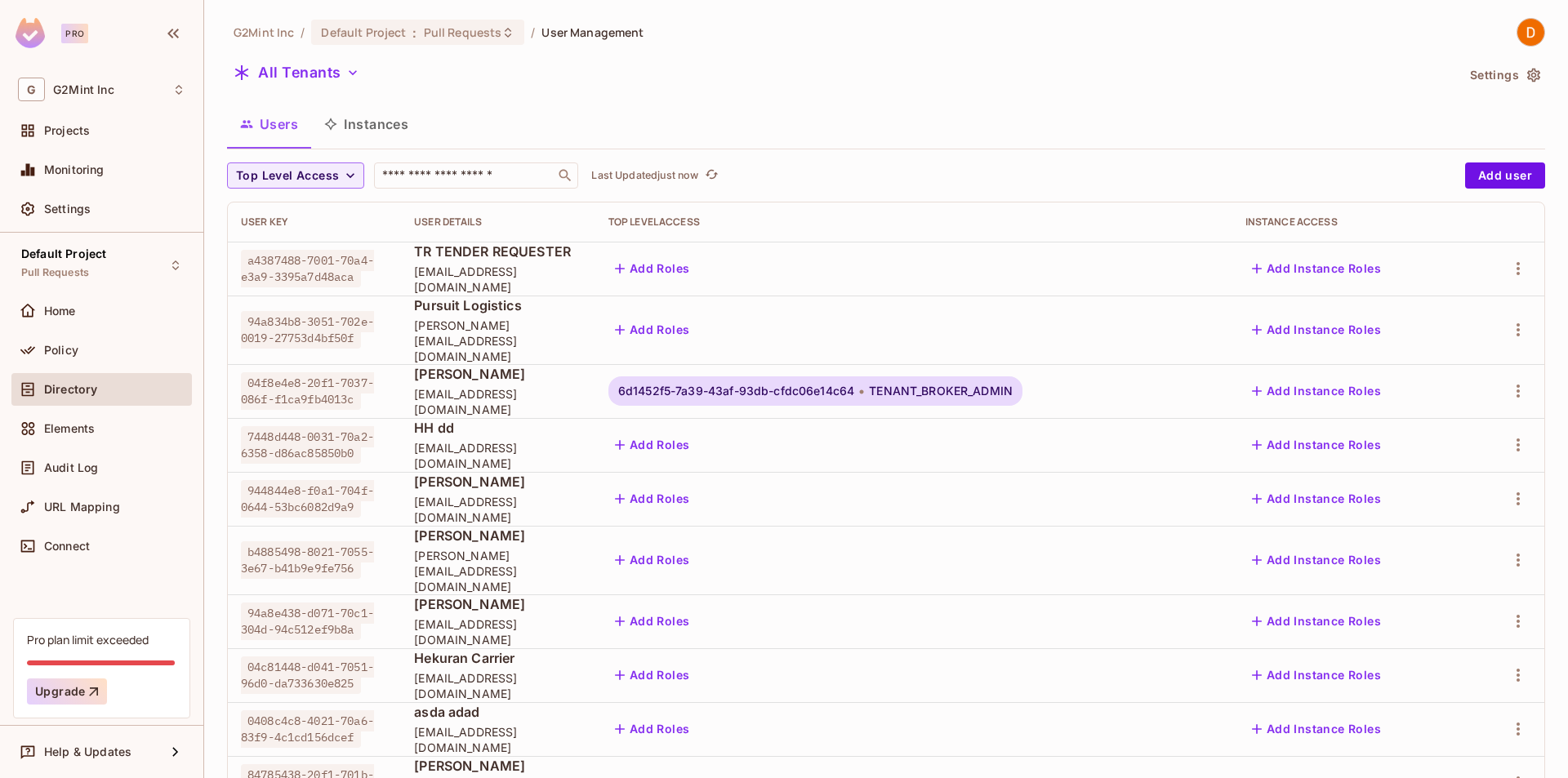
click at [971, 49] on div "G2Mint Inc / Default Project : Pull Requests / User Management All Tenants Sett…" at bounding box center [886, 589] width 1318 height 1143
